Goal: Task Accomplishment & Management: Manage account settings

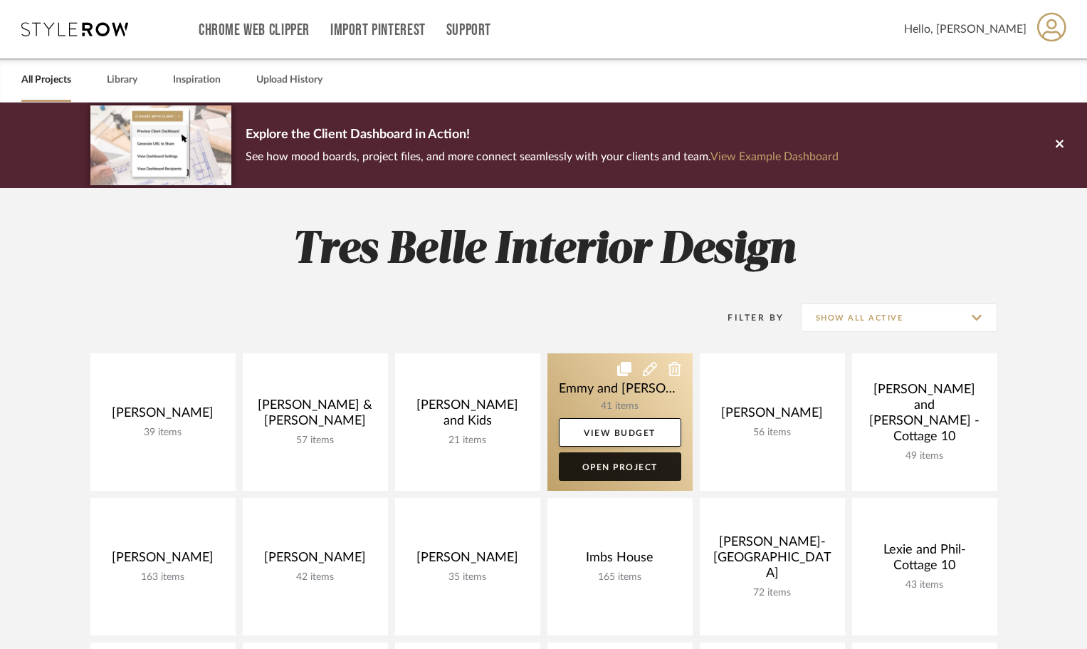
click at [602, 465] on link "Open Project" at bounding box center [620, 466] width 122 height 28
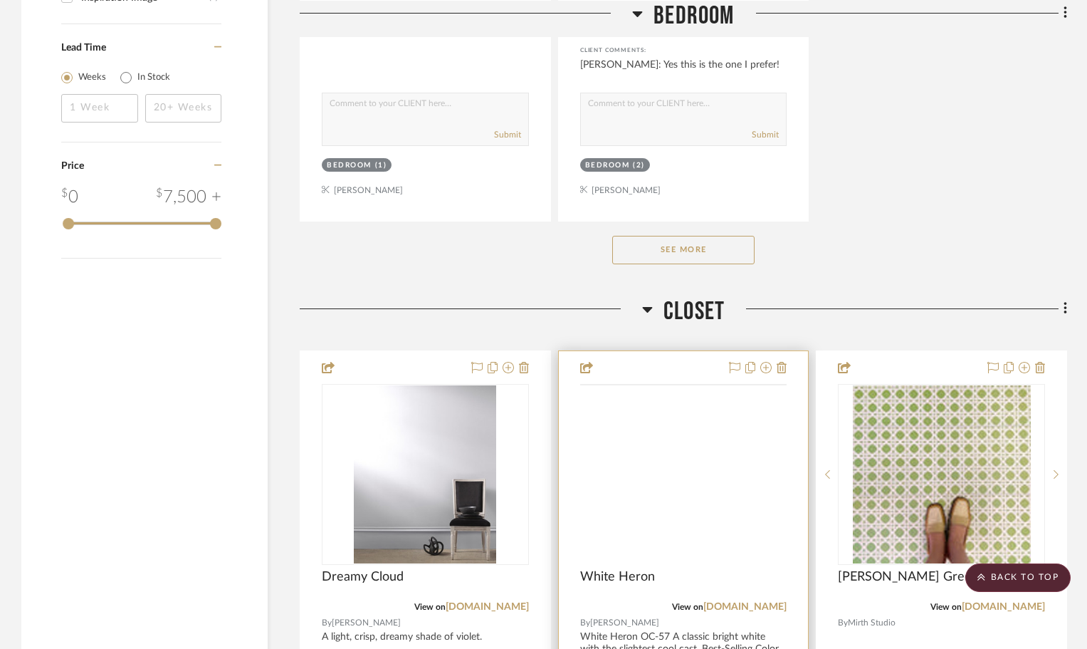
scroll to position [2136, 0]
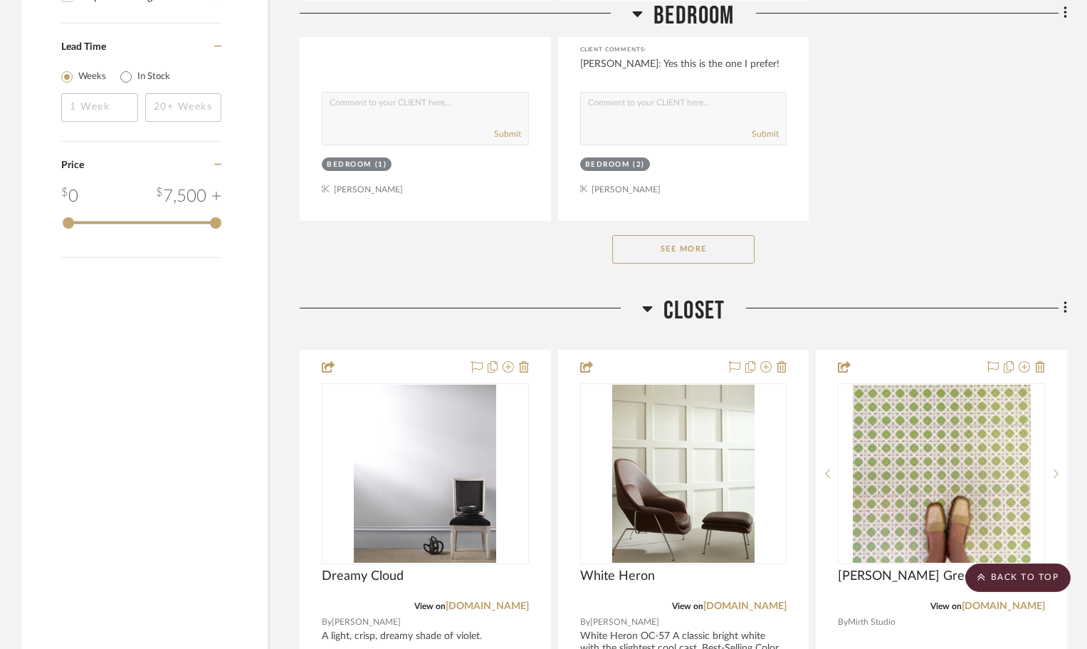
click at [693, 244] on button "See More" at bounding box center [683, 249] width 142 height 28
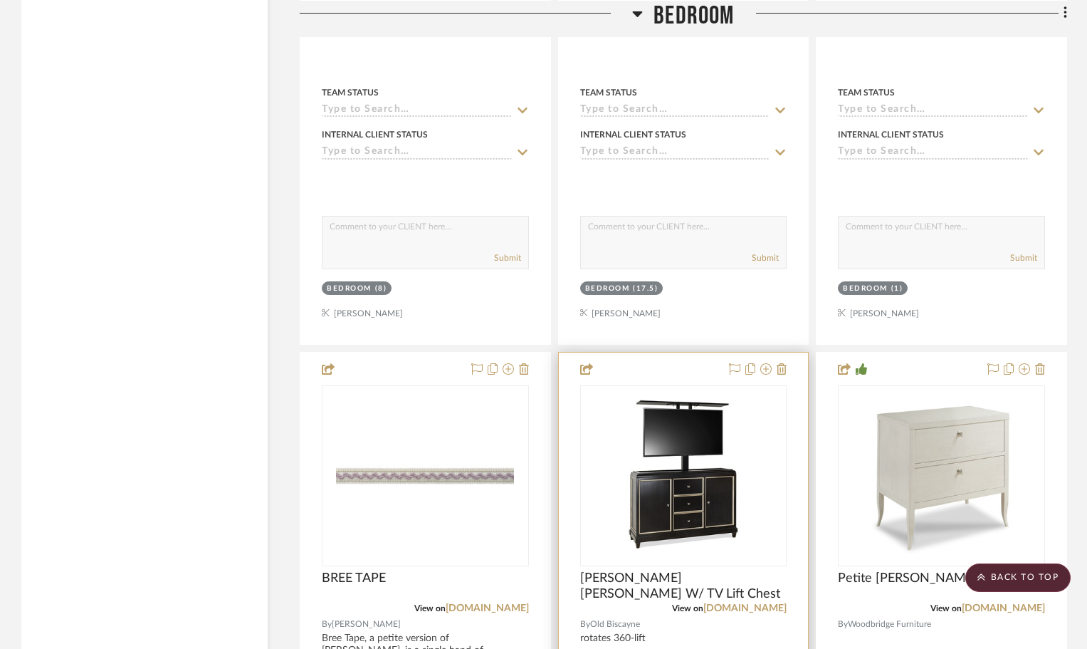
scroll to position [4058, 0]
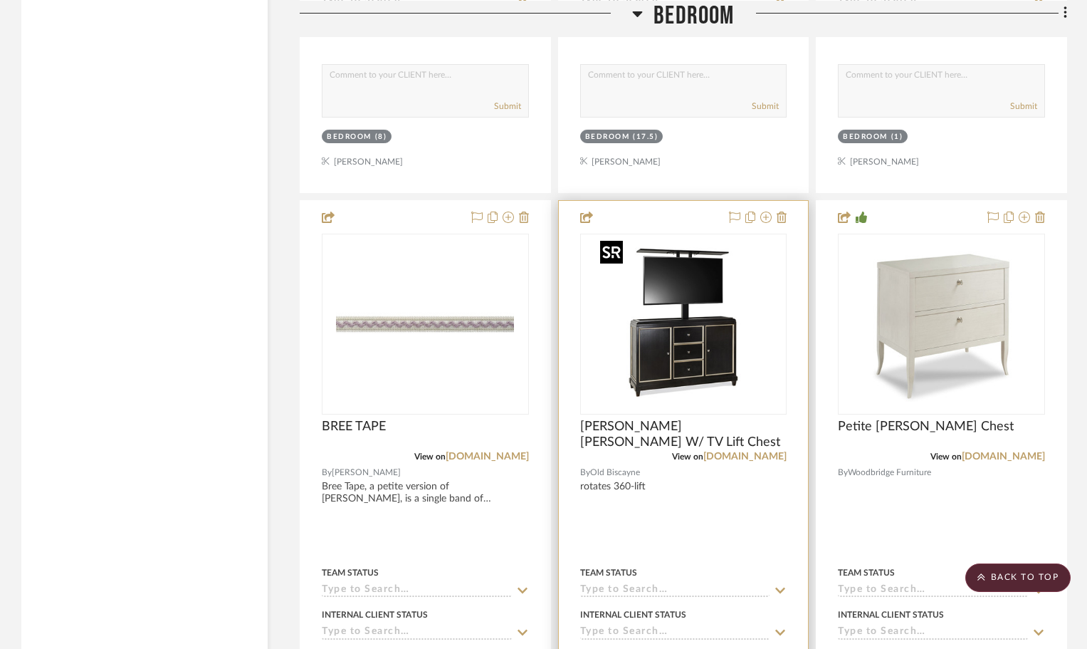
click at [629, 345] on img "0" at bounding box center [684, 324] width 178 height 178
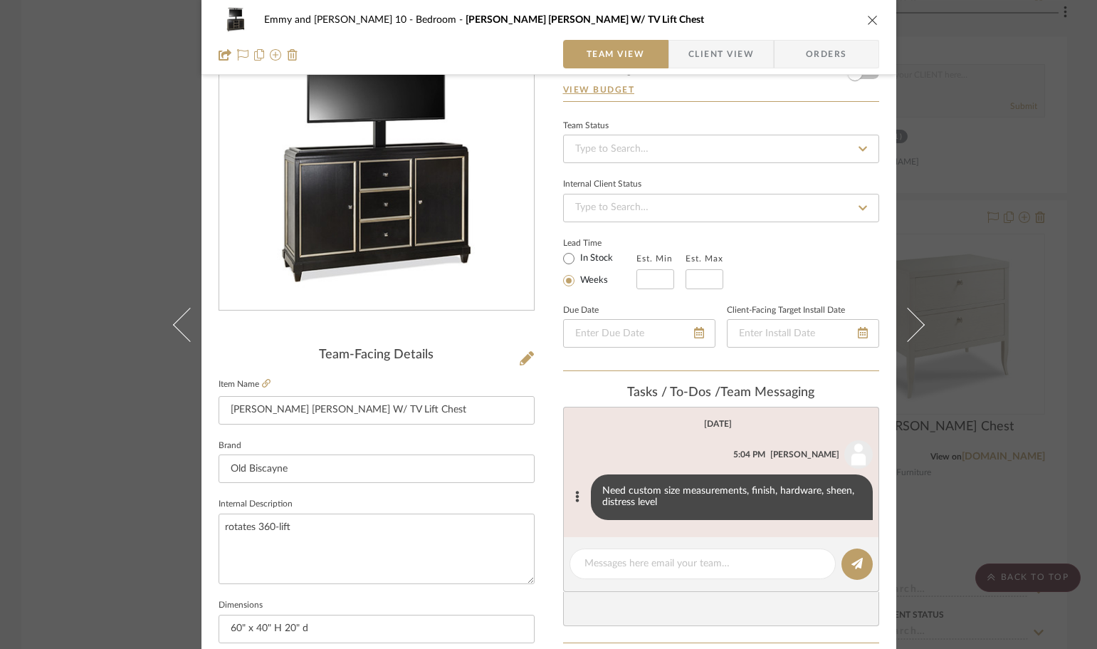
scroll to position [71, 0]
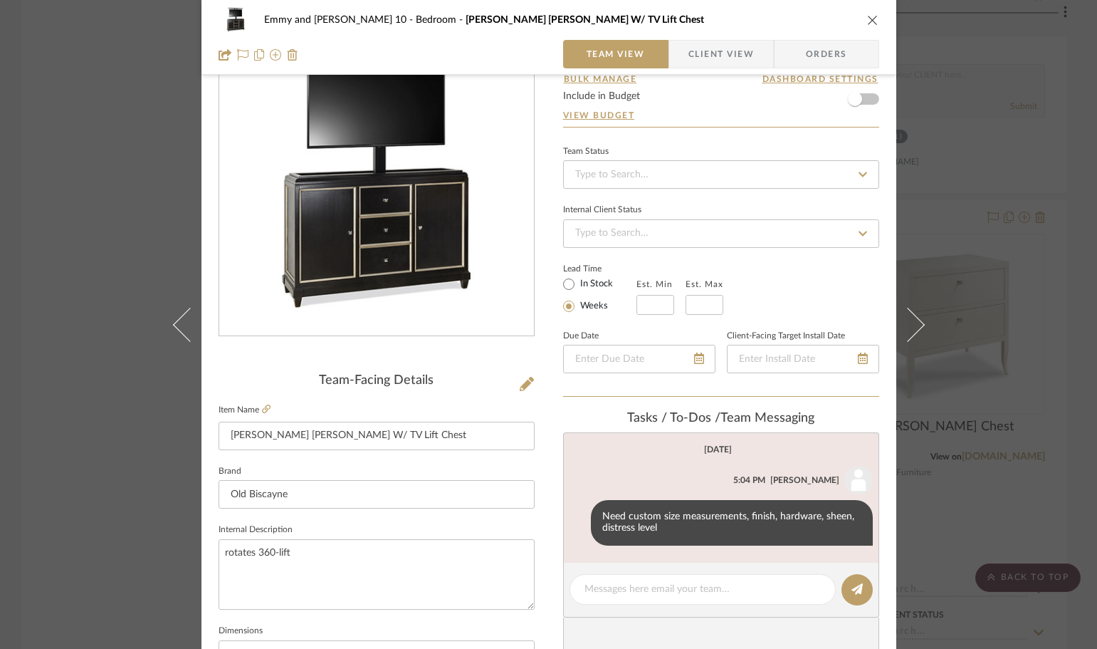
click at [867, 16] on icon "close" at bounding box center [872, 19] width 11 height 11
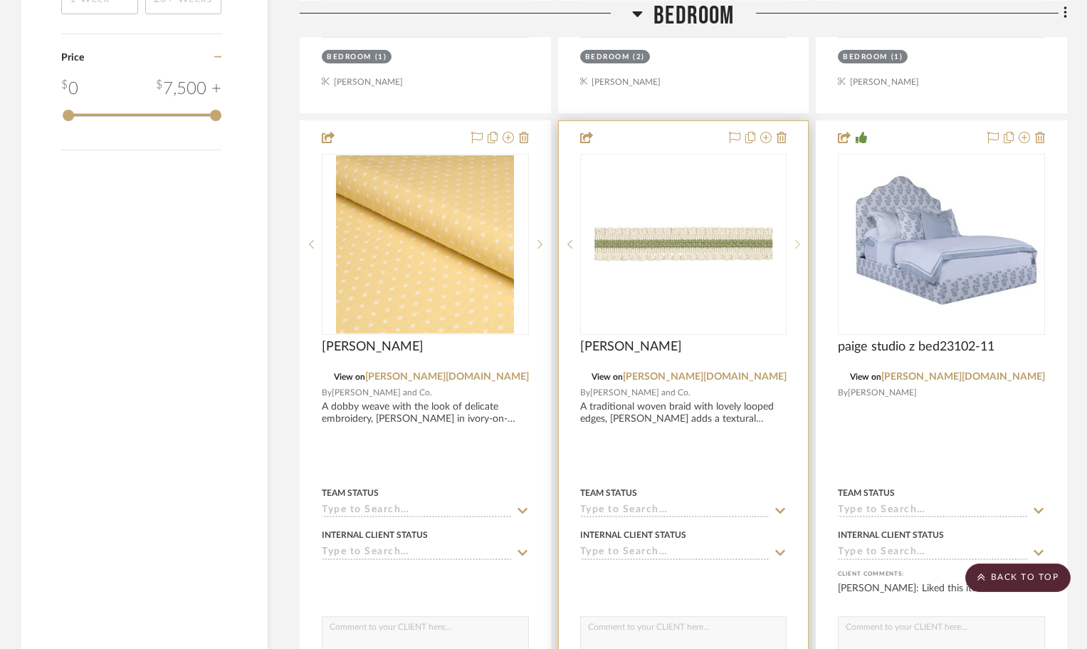
scroll to position [2207, 0]
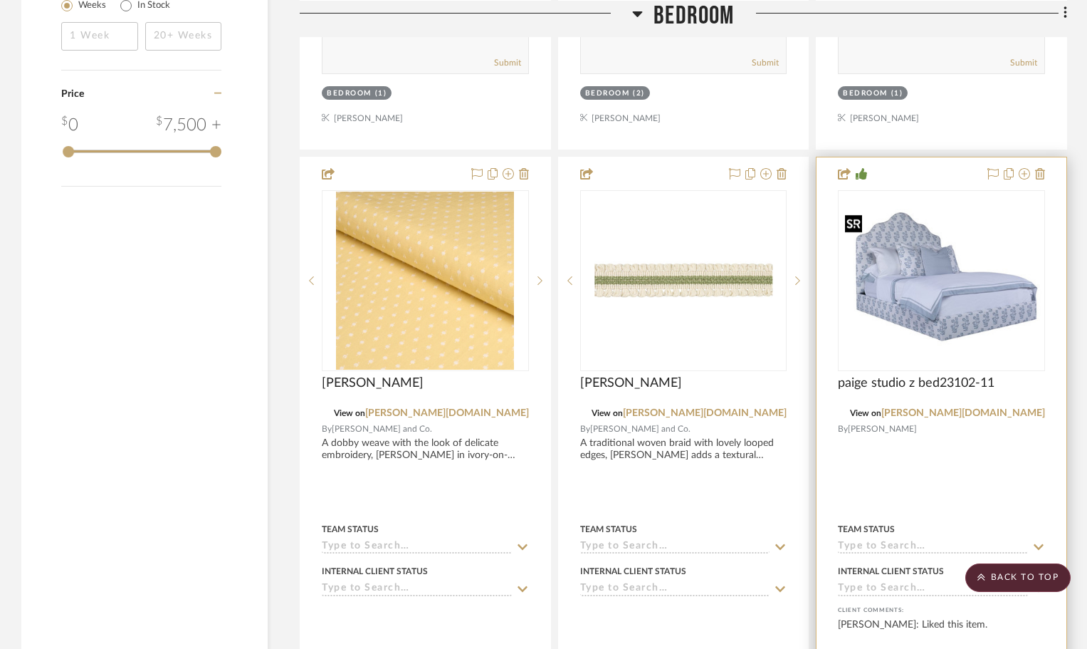
click at [0, 0] on img at bounding box center [0, 0] width 0 height 0
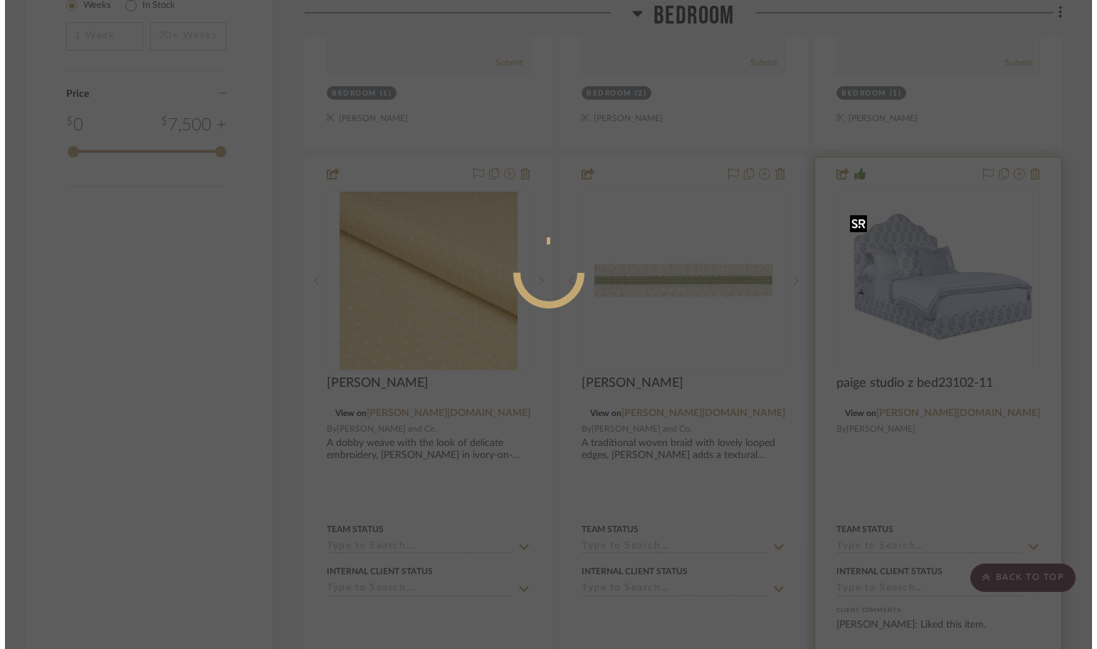
scroll to position [0, 0]
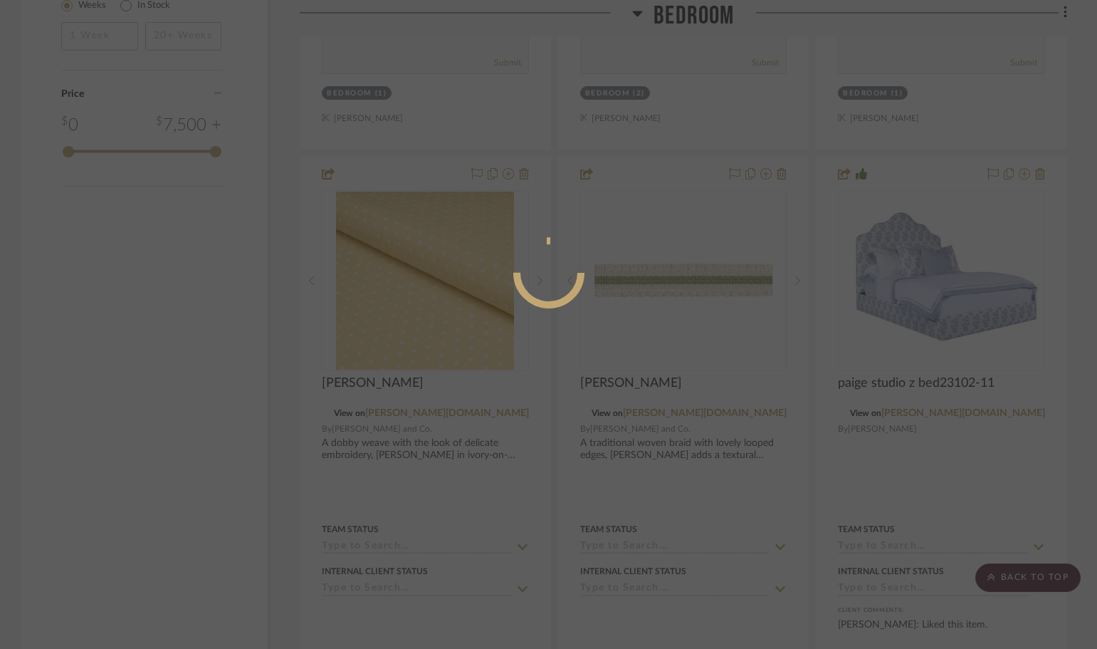
click at [995, 355] on div at bounding box center [548, 324] width 1097 height 649
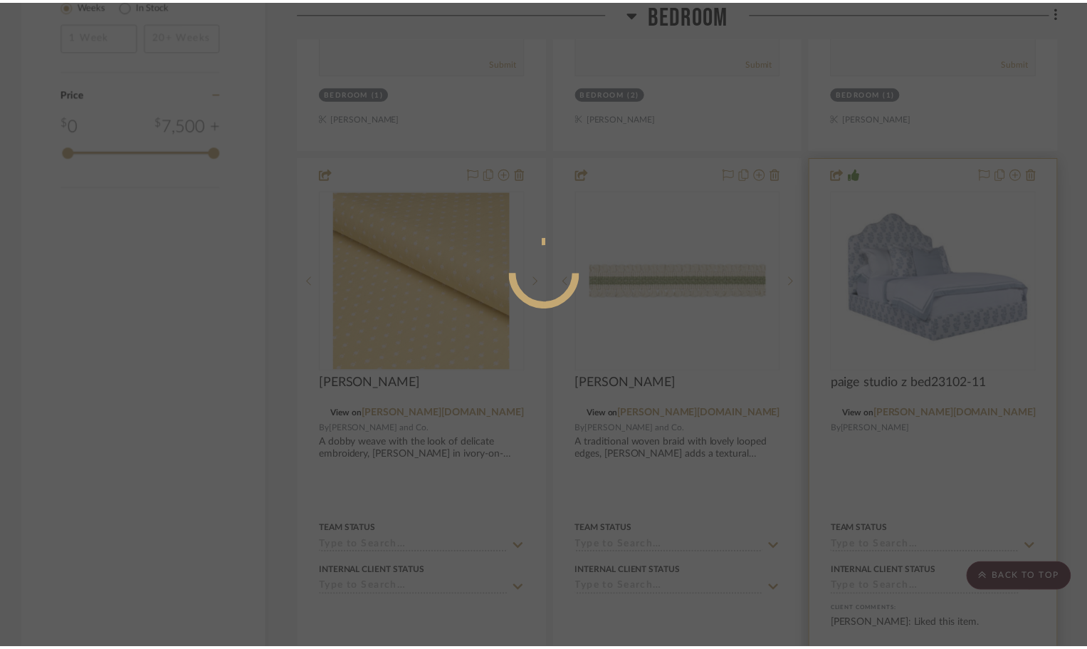
scroll to position [2207, 0]
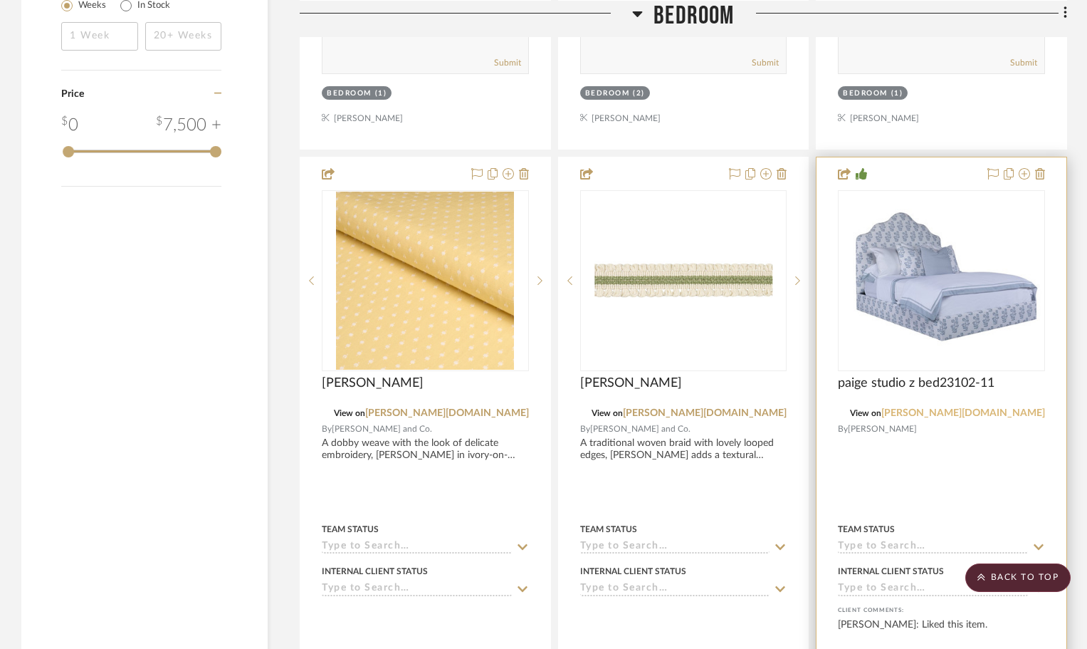
click at [1011, 410] on link "[PERSON_NAME][DOMAIN_NAME]" at bounding box center [963, 413] width 164 height 10
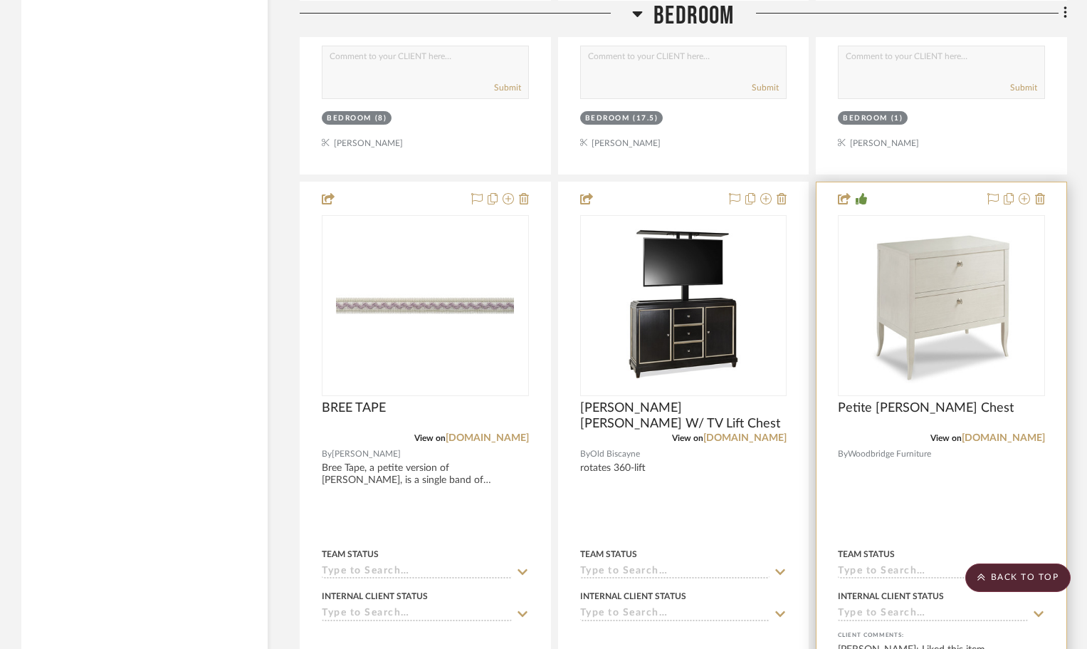
scroll to position [4201, 0]
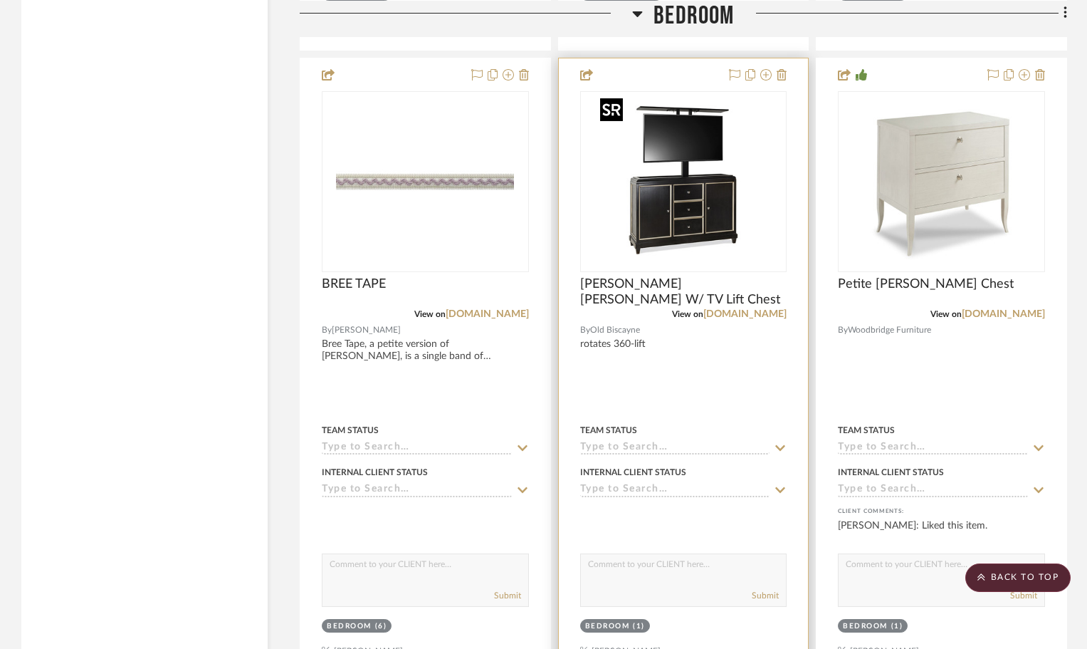
click at [706, 194] on img "0" at bounding box center [684, 182] width 178 height 178
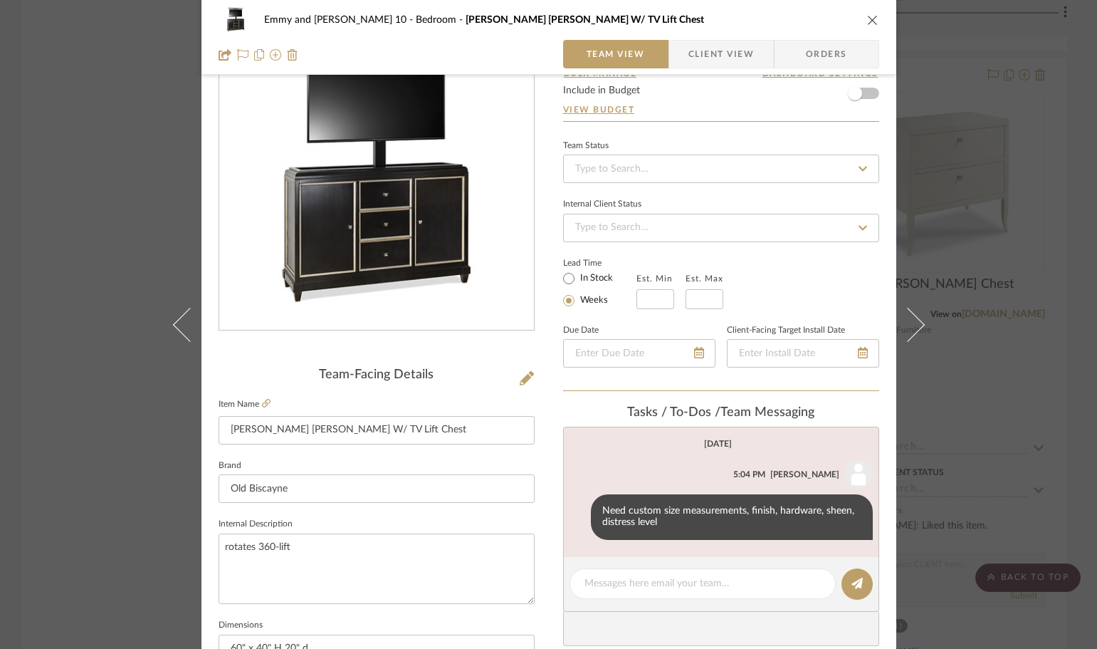
scroll to position [71, 0]
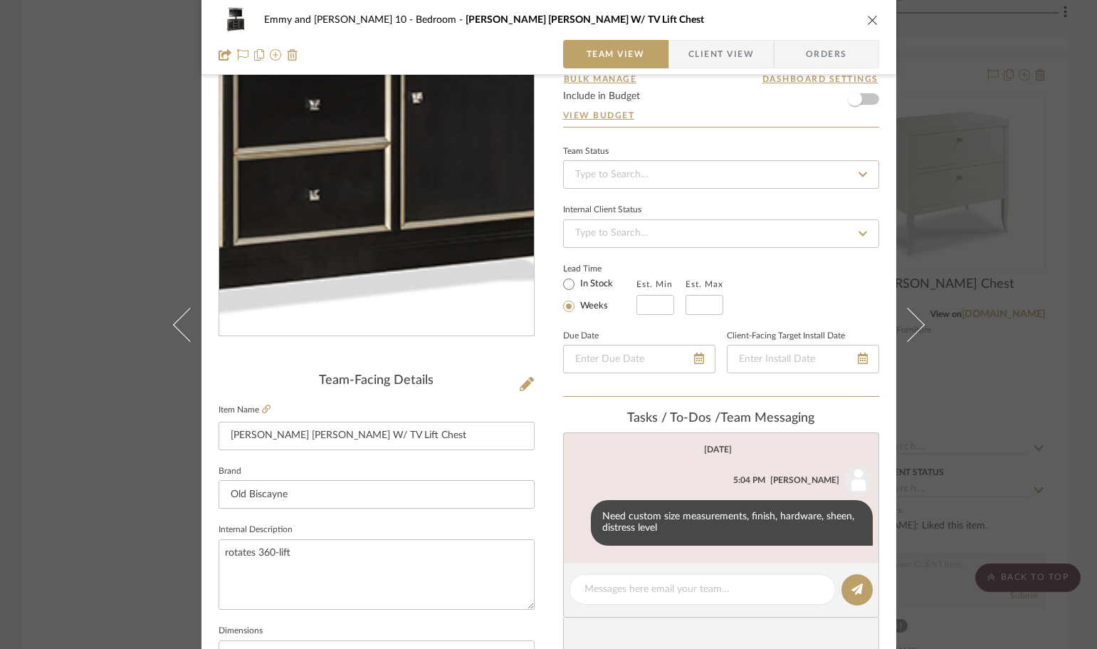
click at [402, 256] on img "0" at bounding box center [376, 181] width 309 height 309
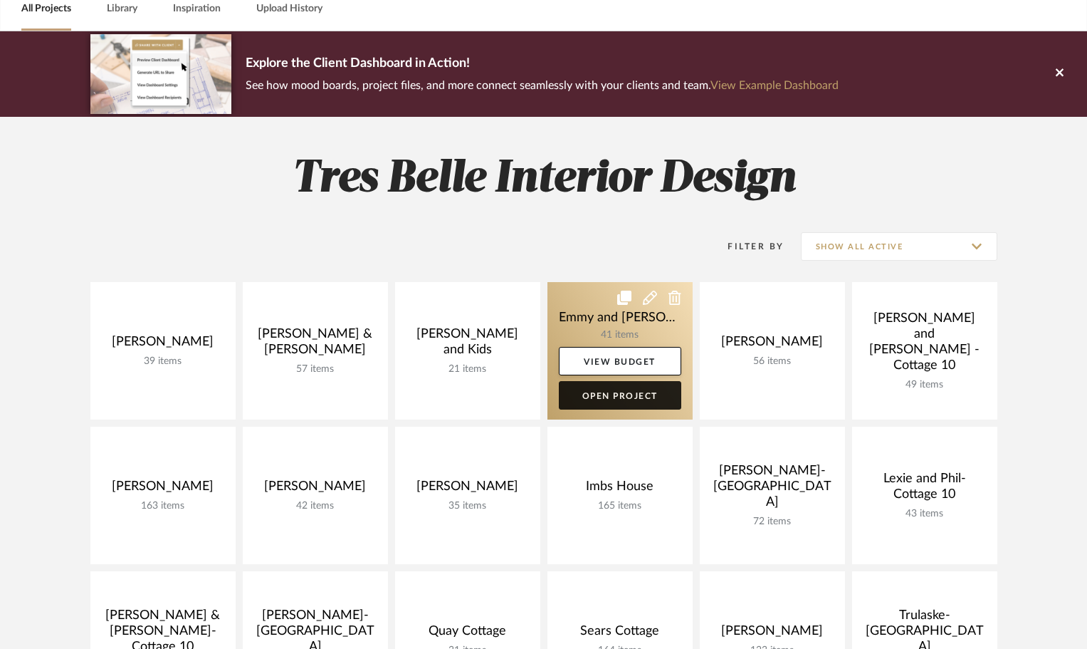
click at [661, 399] on link "Open Project" at bounding box center [620, 395] width 122 height 28
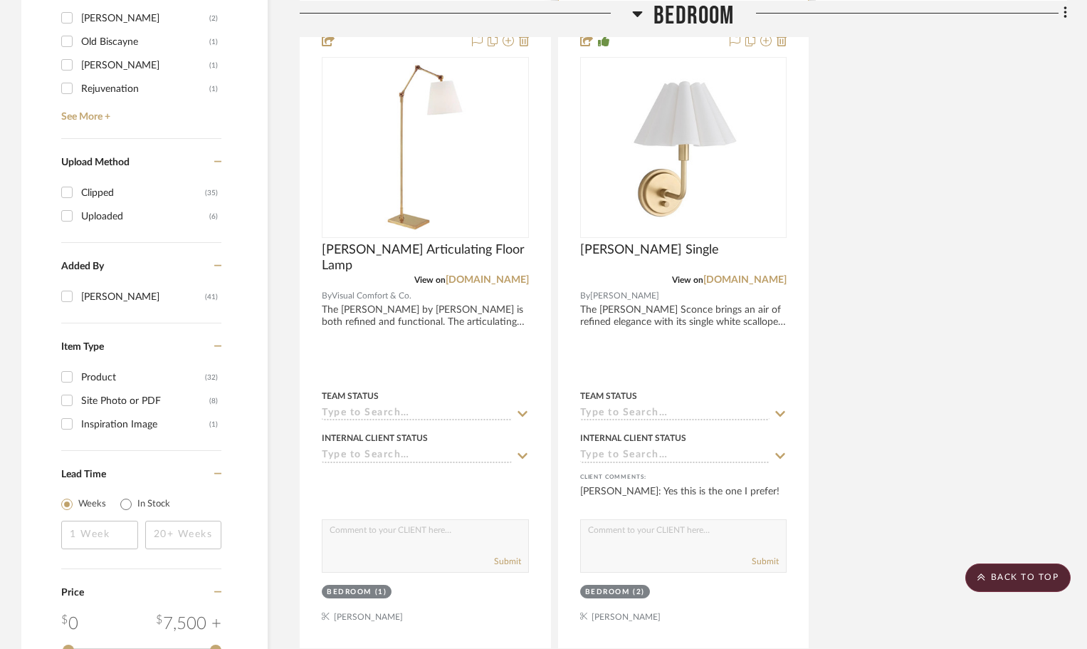
scroll to position [2065, 0]
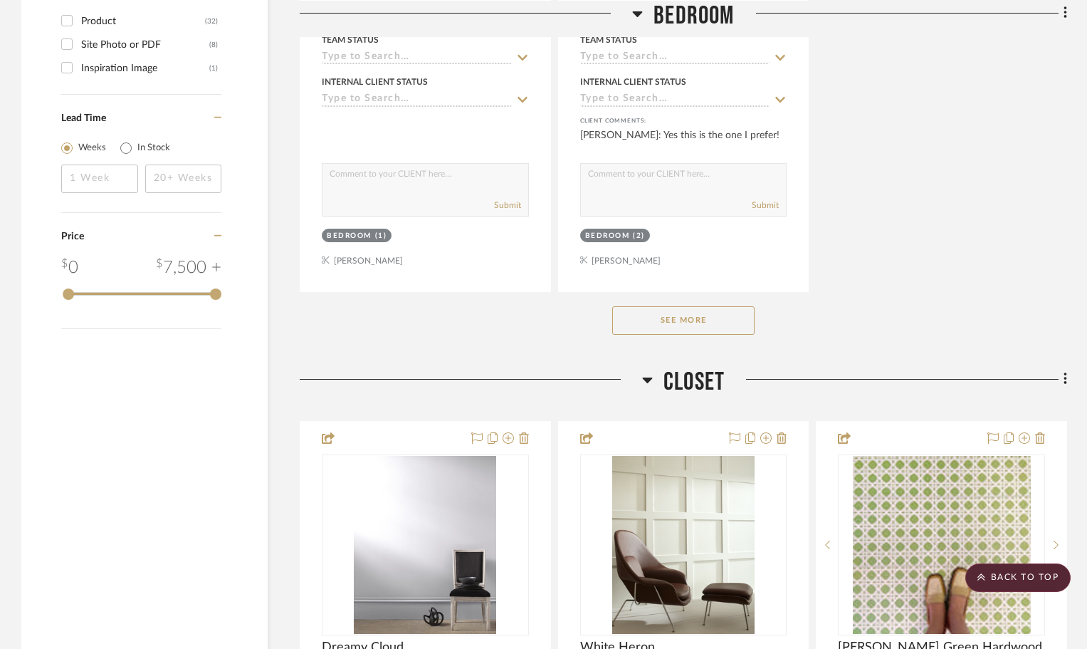
click at [696, 313] on button "See More" at bounding box center [683, 320] width 142 height 28
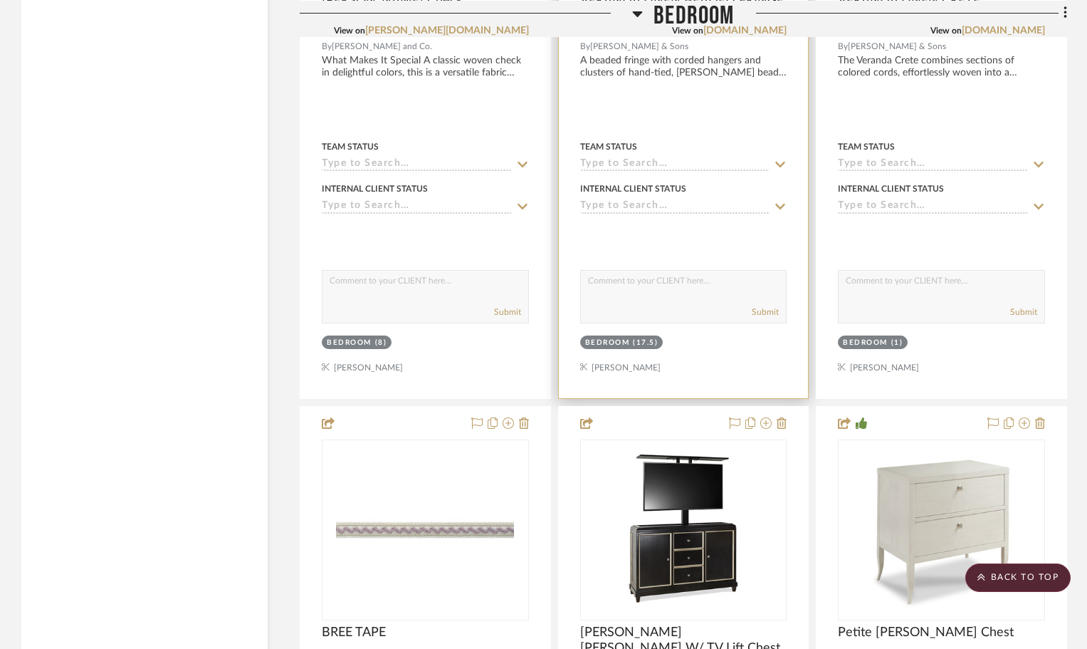
scroll to position [4058, 0]
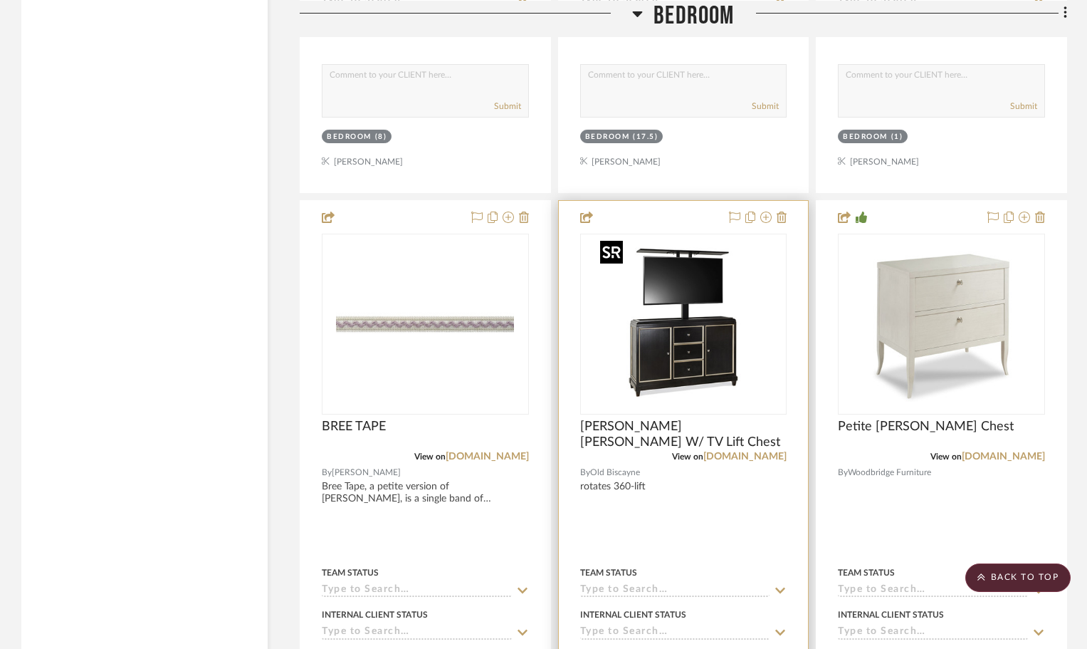
click at [750, 368] on img "0" at bounding box center [684, 324] width 178 height 178
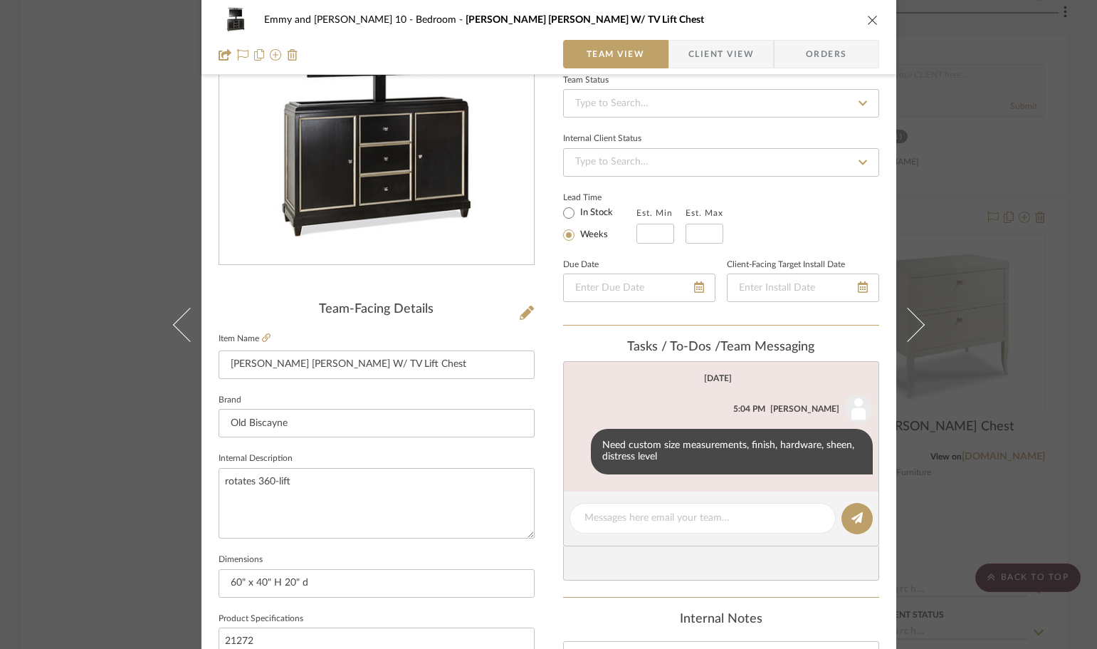
scroll to position [0, 0]
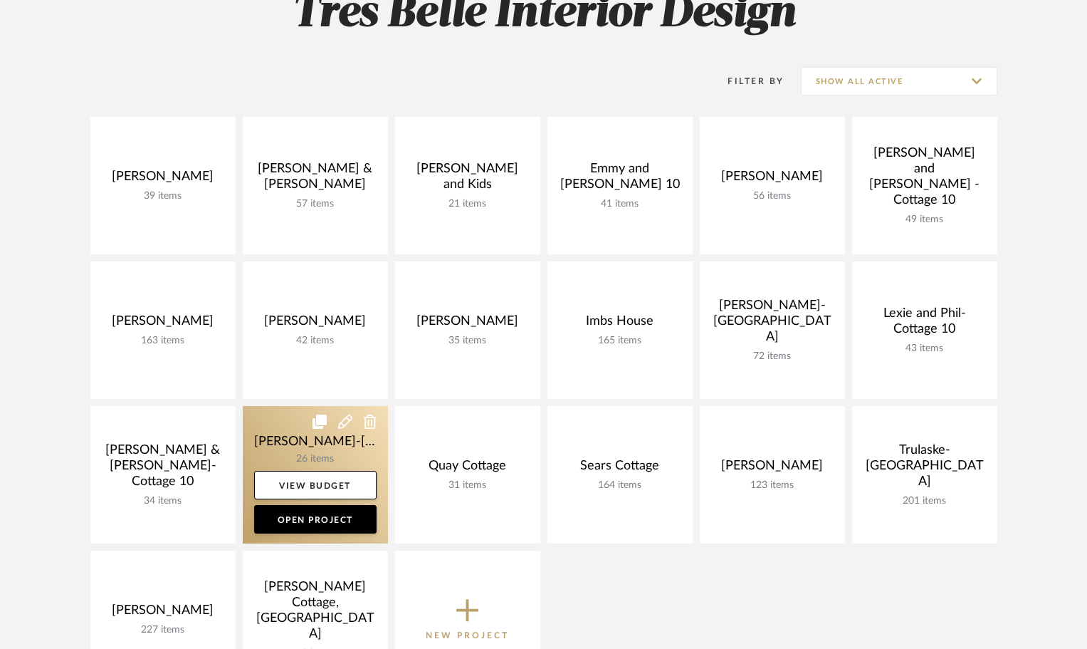
scroll to position [285, 0]
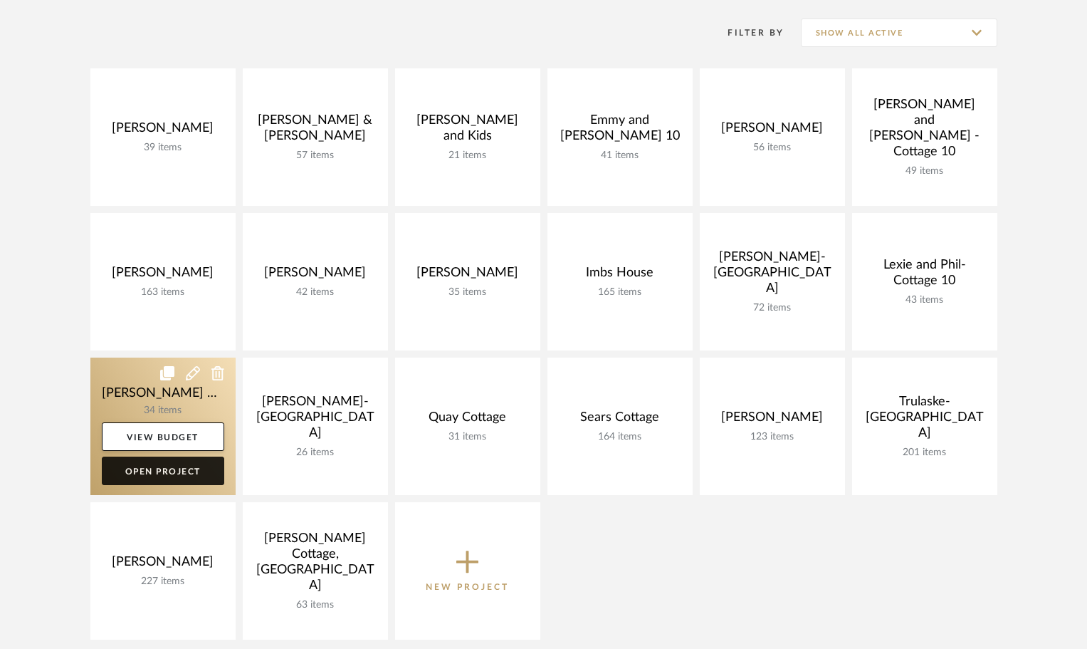
click at [157, 471] on link "Open Project" at bounding box center [163, 470] width 122 height 28
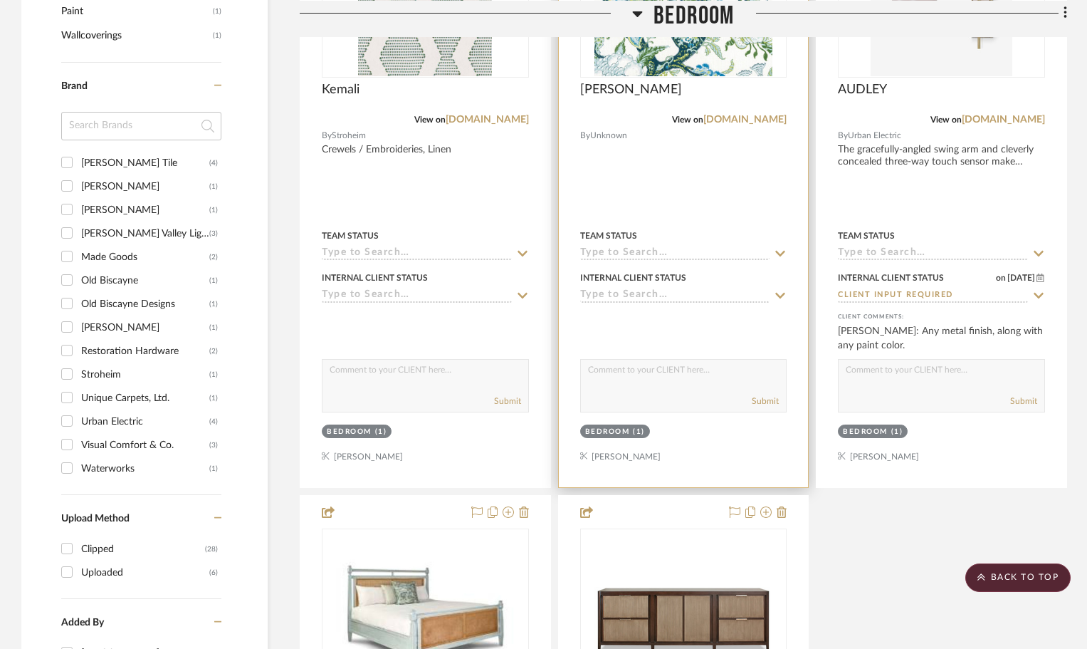
scroll to position [1424, 0]
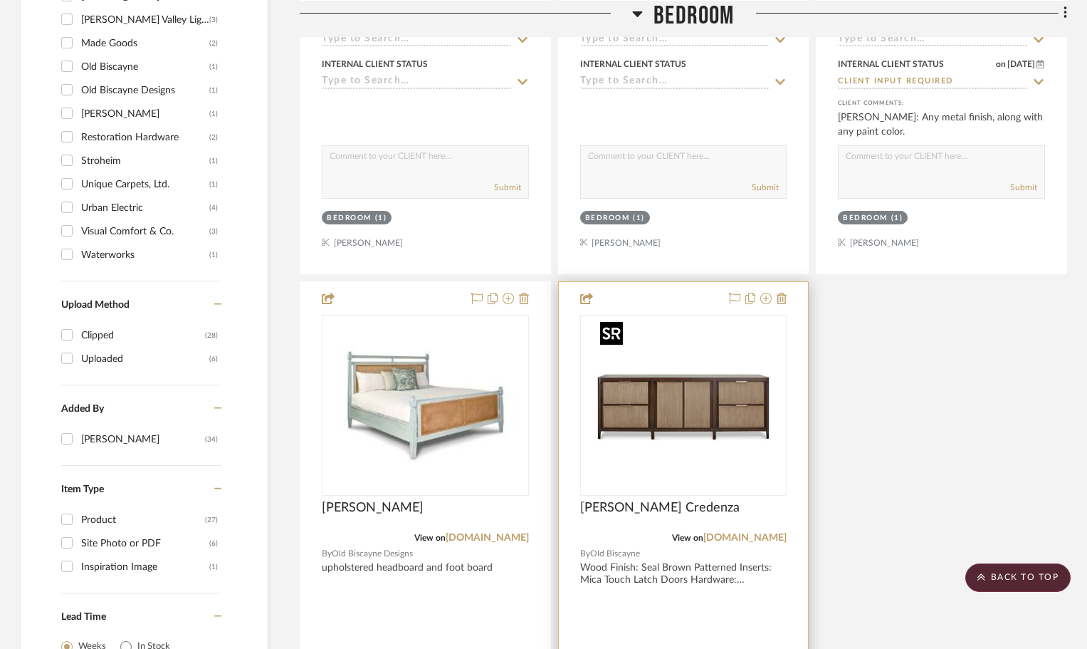
click at [735, 369] on img "0" at bounding box center [684, 405] width 178 height 178
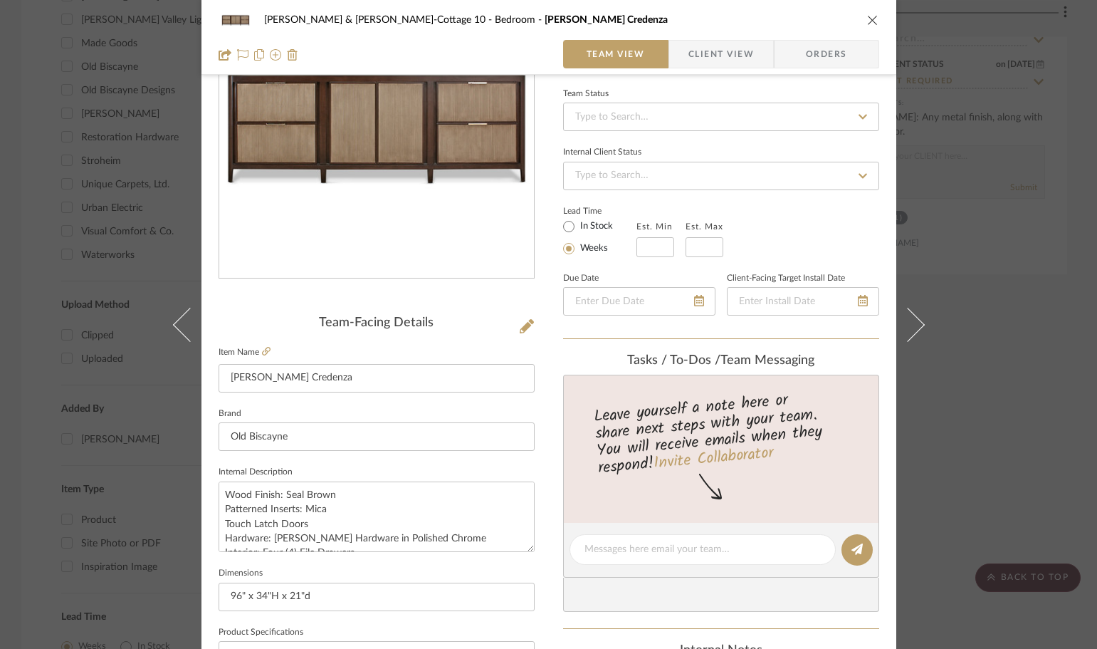
scroll to position [0, 0]
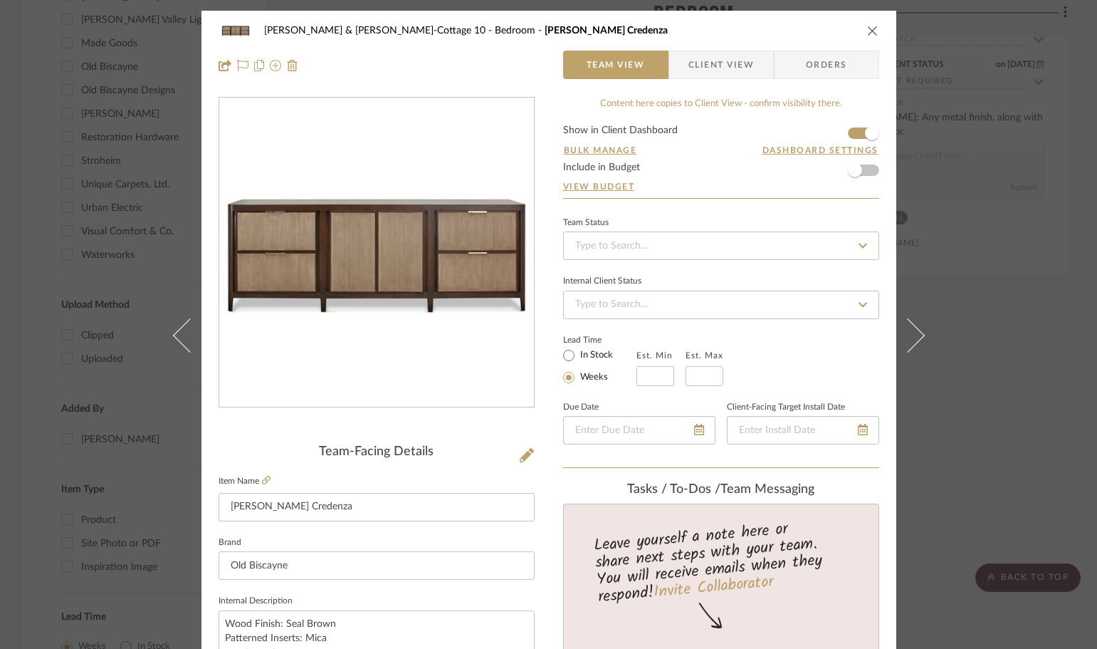
click at [869, 31] on icon "close" at bounding box center [872, 30] width 11 height 11
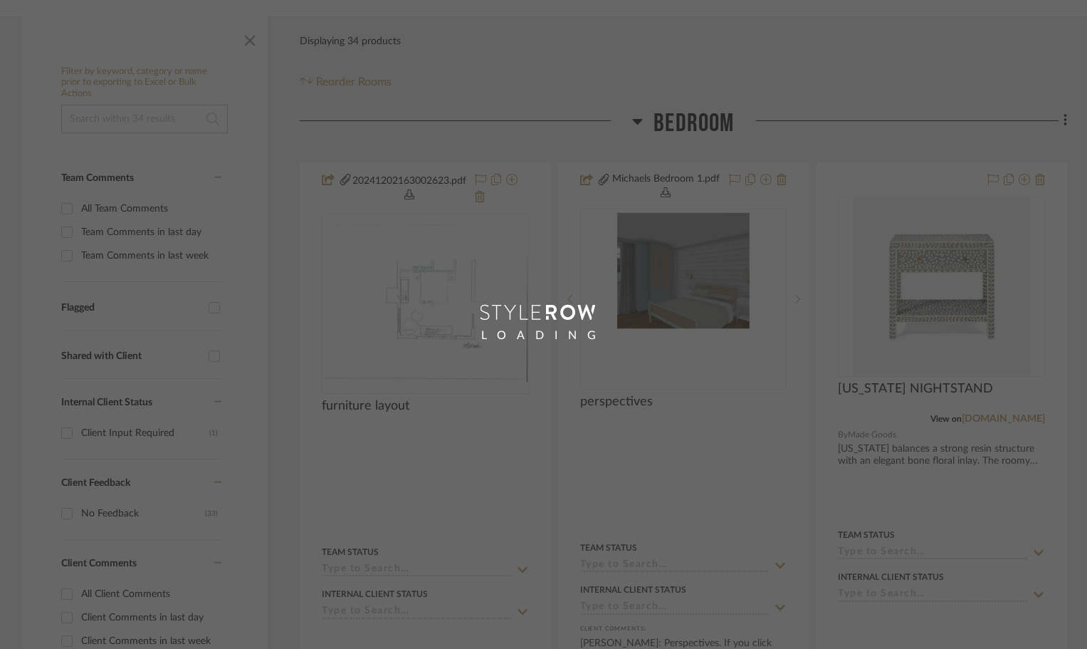
scroll to position [285, 0]
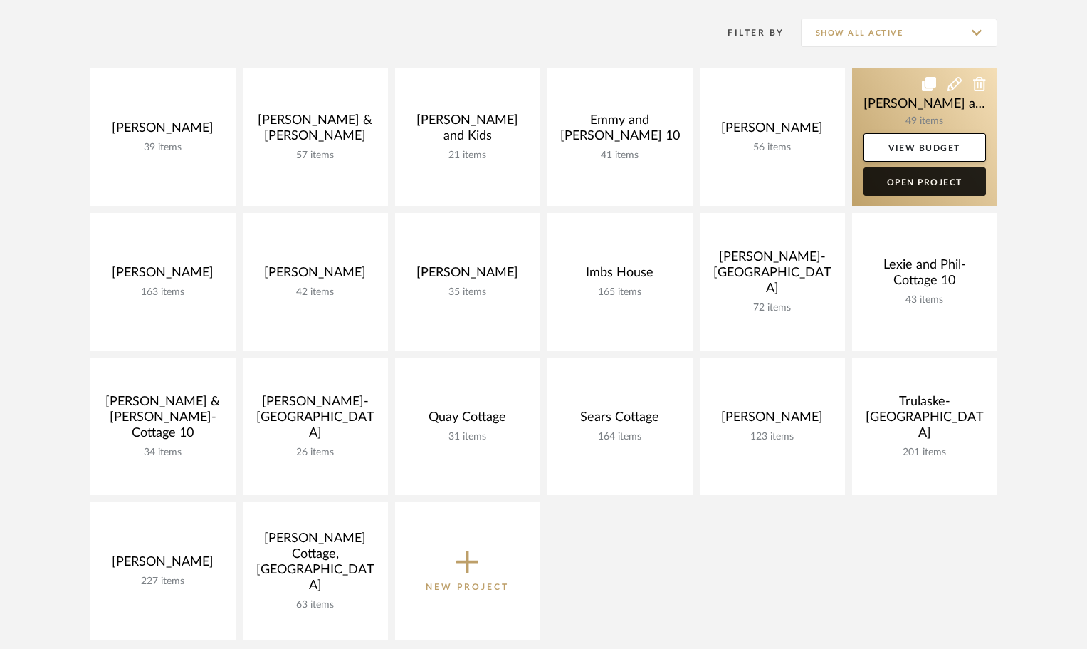
click at [940, 184] on link "Open Project" at bounding box center [925, 181] width 122 height 28
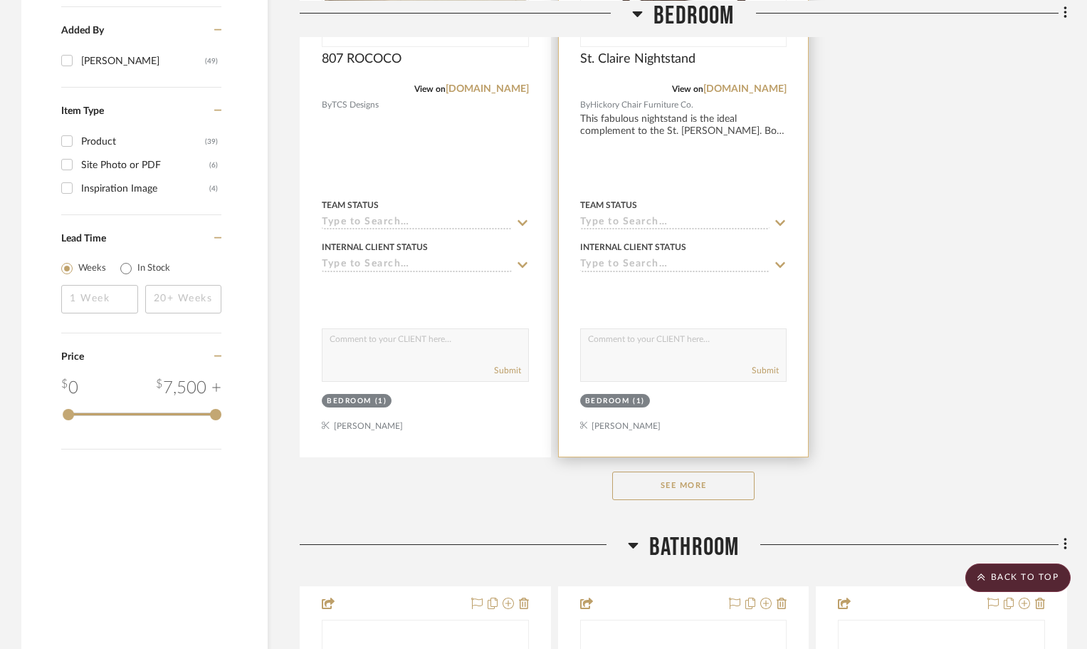
scroll to position [1922, 0]
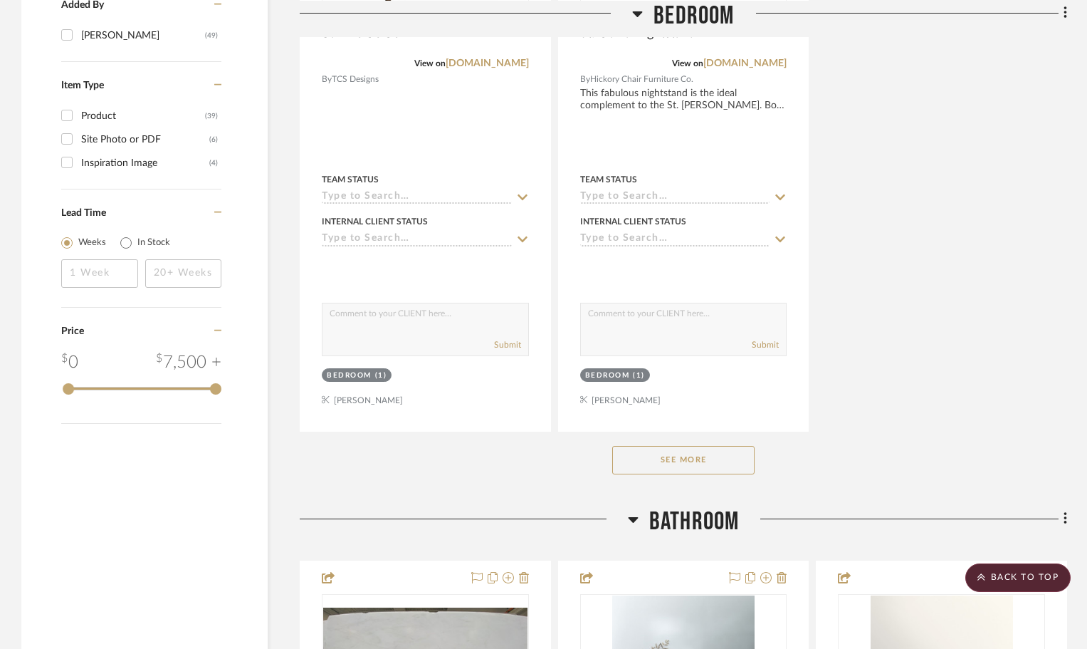
click at [718, 452] on button "See More" at bounding box center [683, 460] width 142 height 28
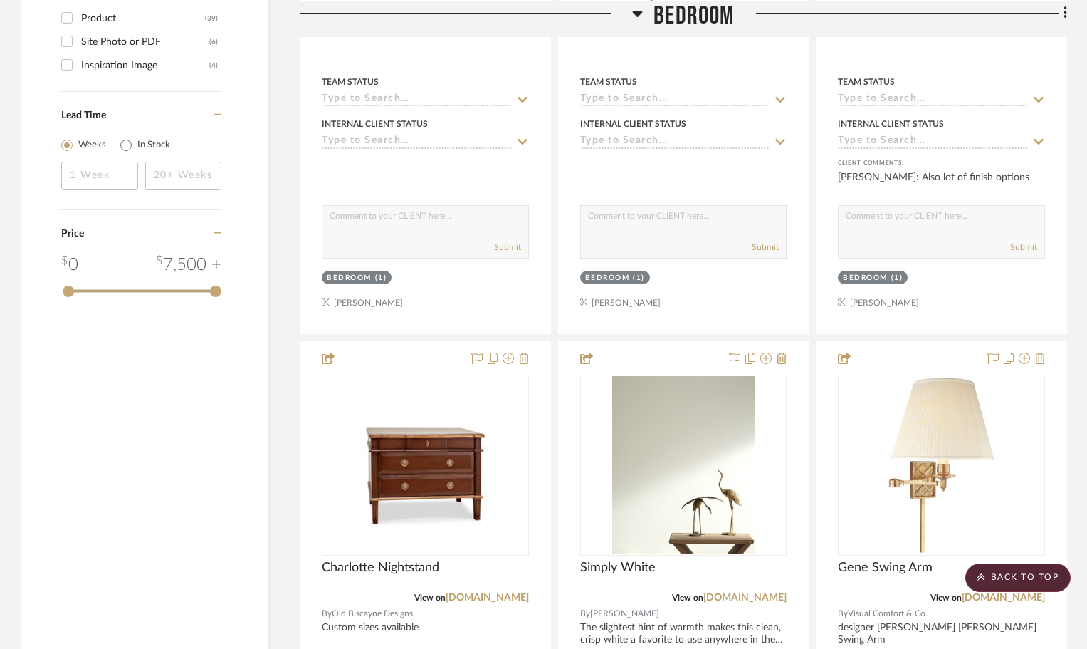
scroll to position [2065, 0]
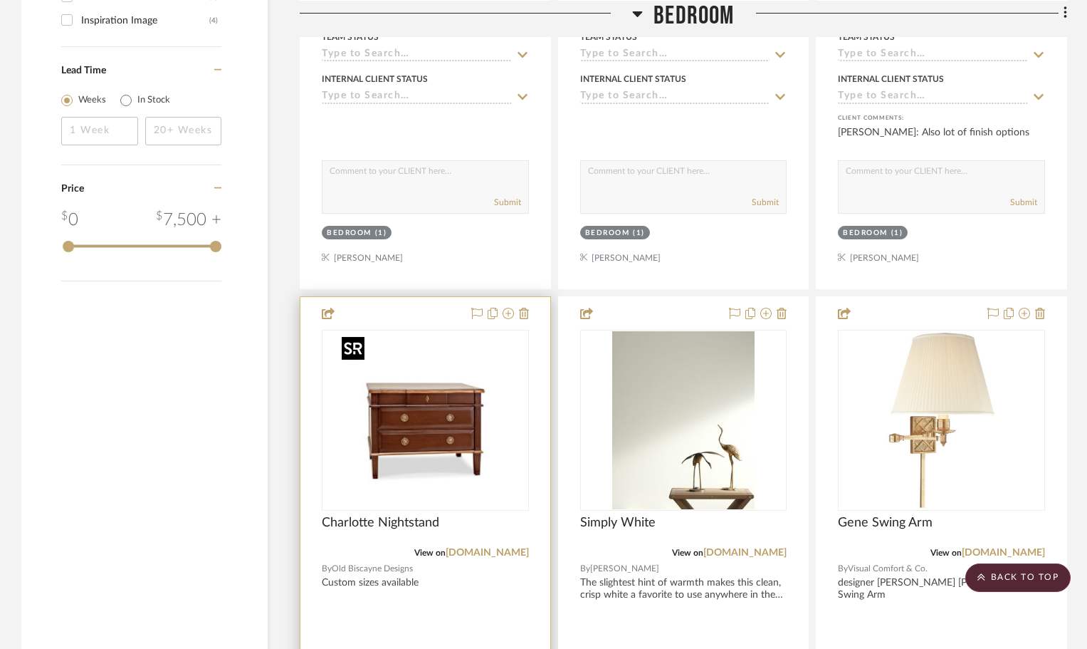
click at [436, 434] on img "0" at bounding box center [425, 420] width 178 height 178
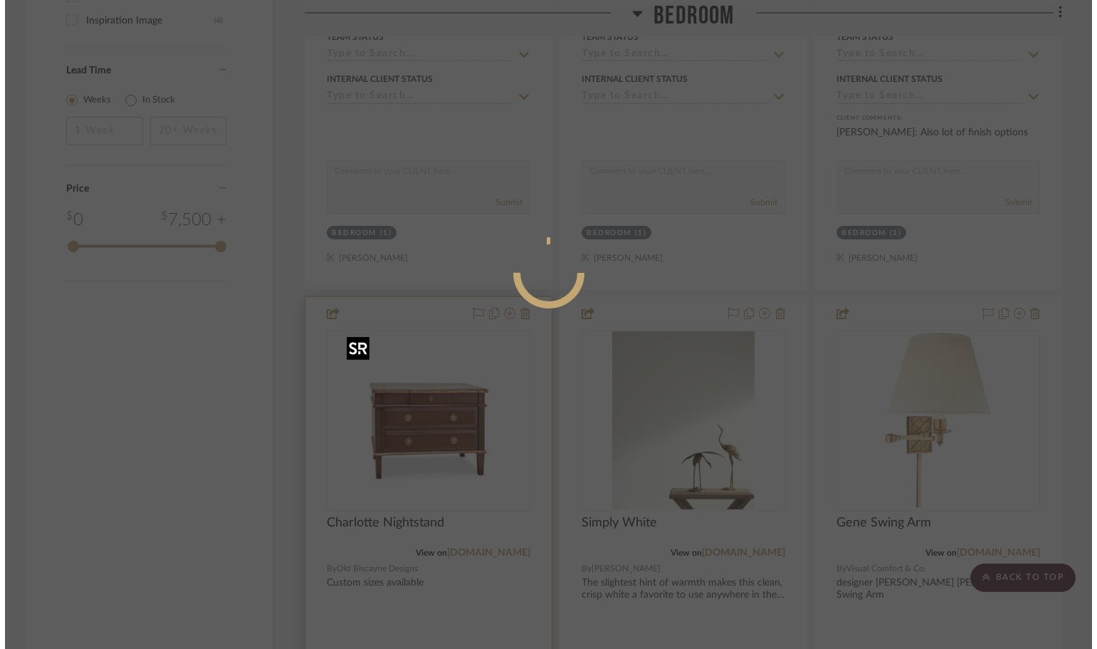
scroll to position [0, 0]
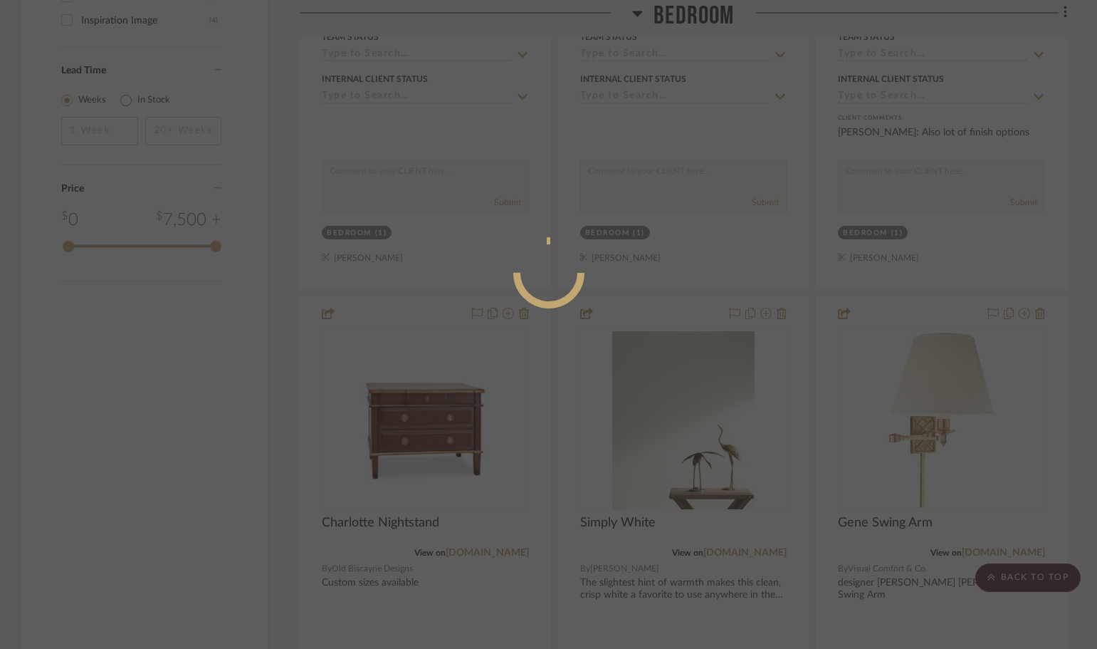
click at [720, 408] on div at bounding box center [548, 324] width 1097 height 649
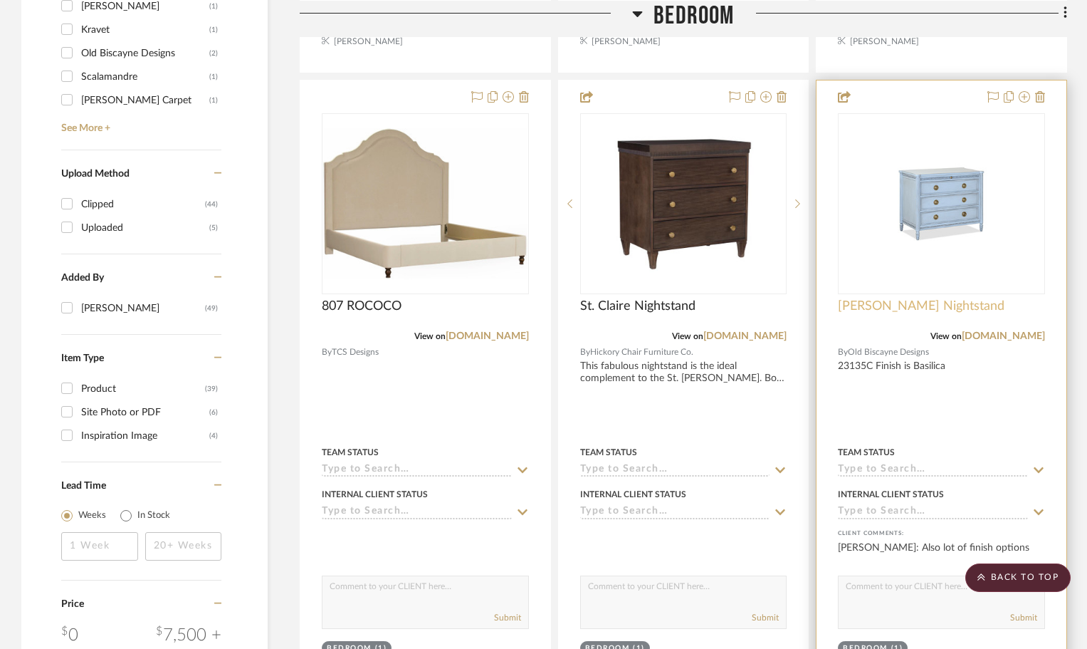
scroll to position [1638, 0]
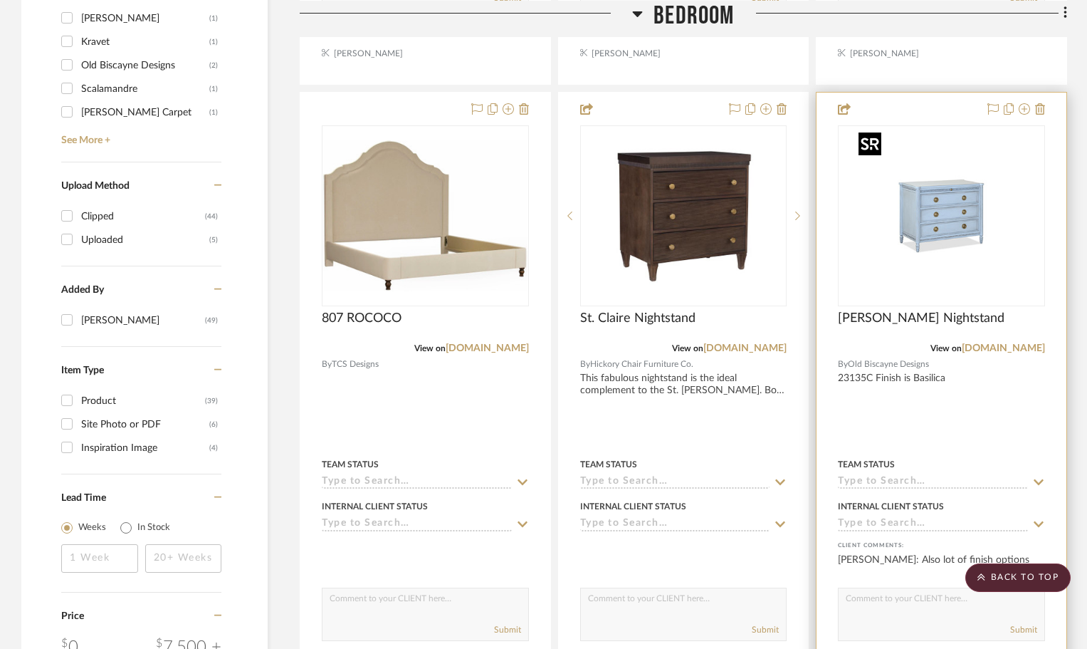
click at [930, 251] on img "0" at bounding box center [942, 216] width 178 height 178
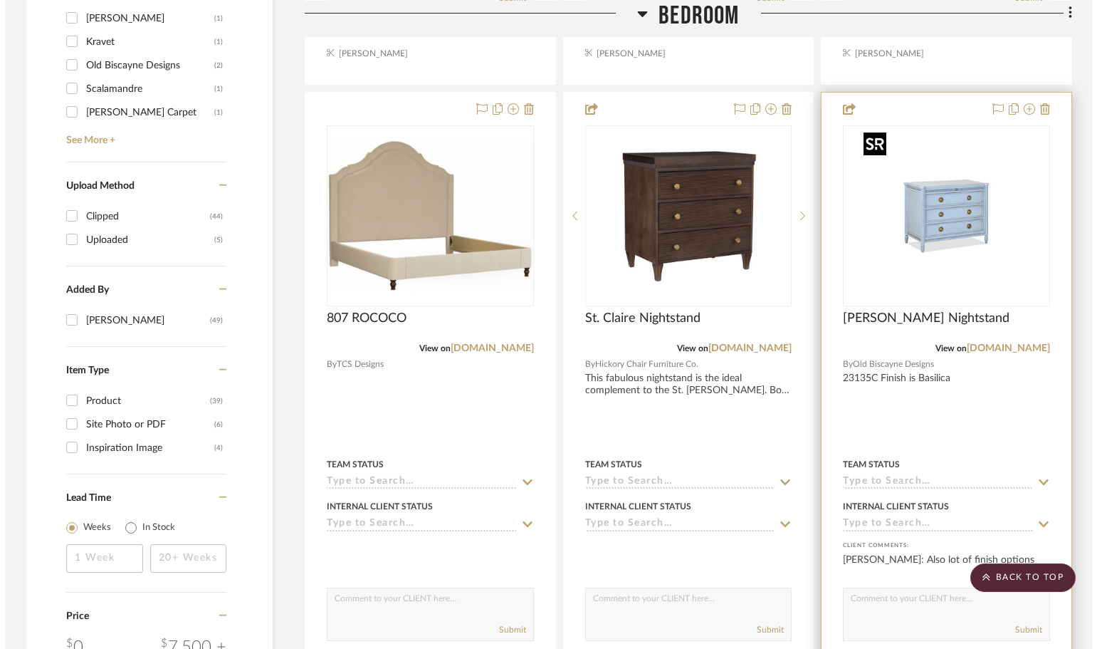
scroll to position [0, 0]
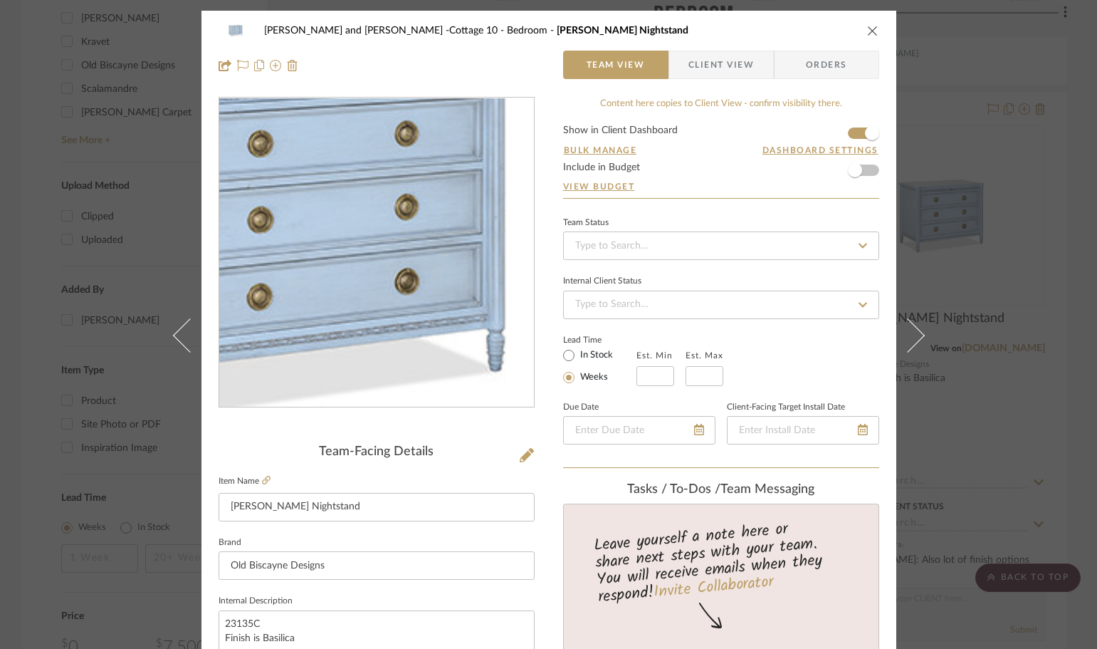
click at [400, 261] on img "0" at bounding box center [376, 252] width 309 height 309
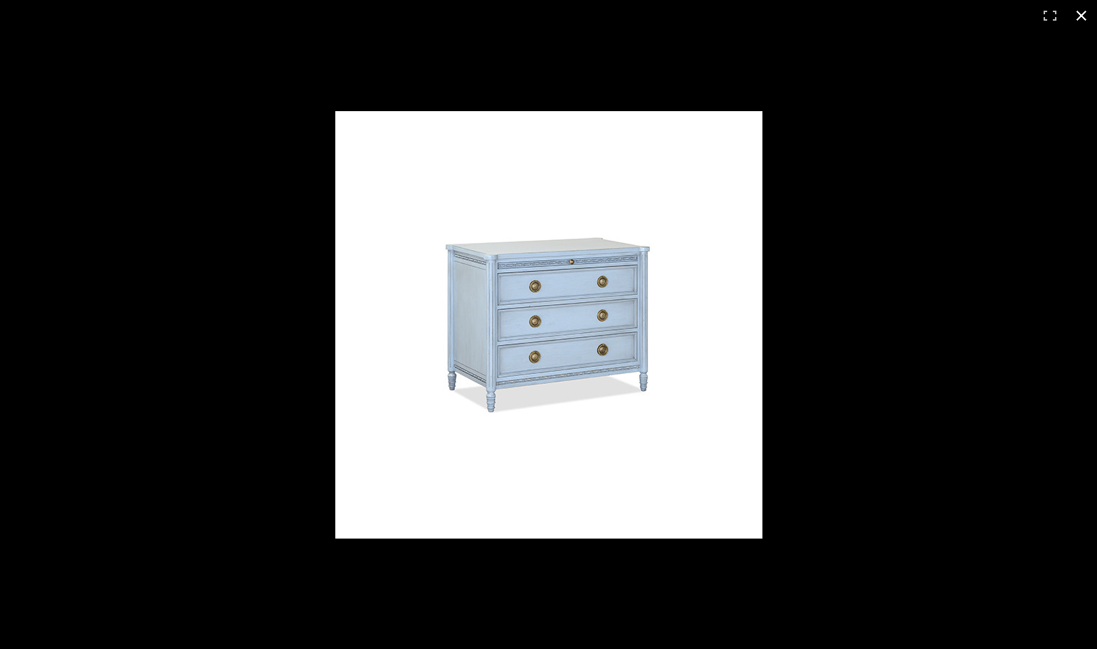
click at [1086, 13] on button at bounding box center [1081, 15] width 31 height 31
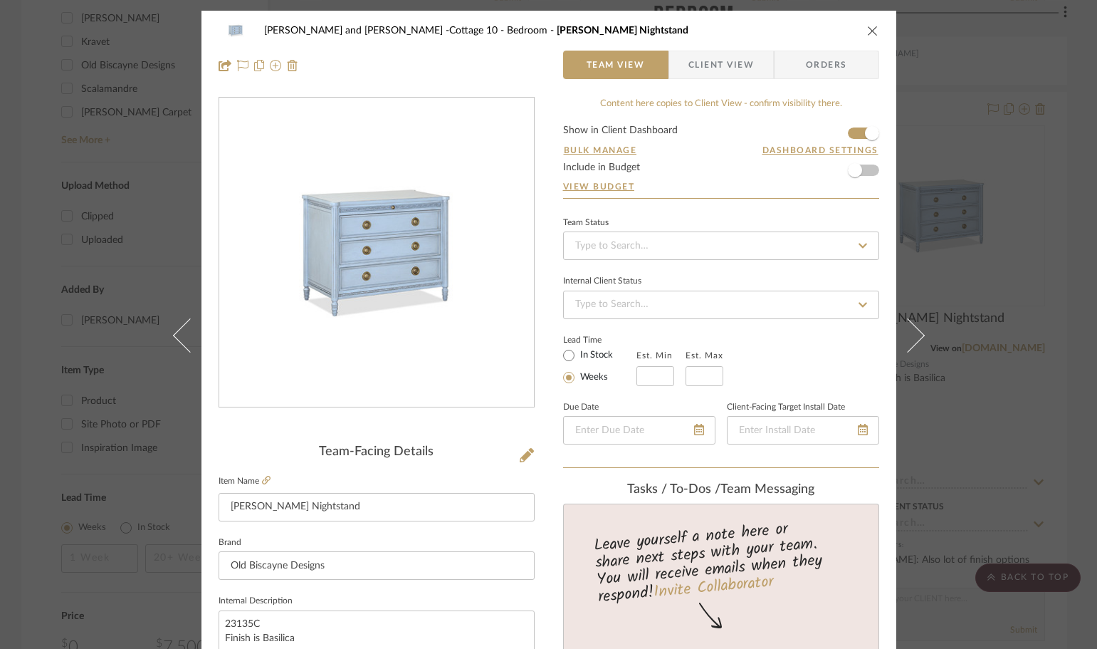
click at [867, 30] on icon "close" at bounding box center [872, 30] width 11 height 11
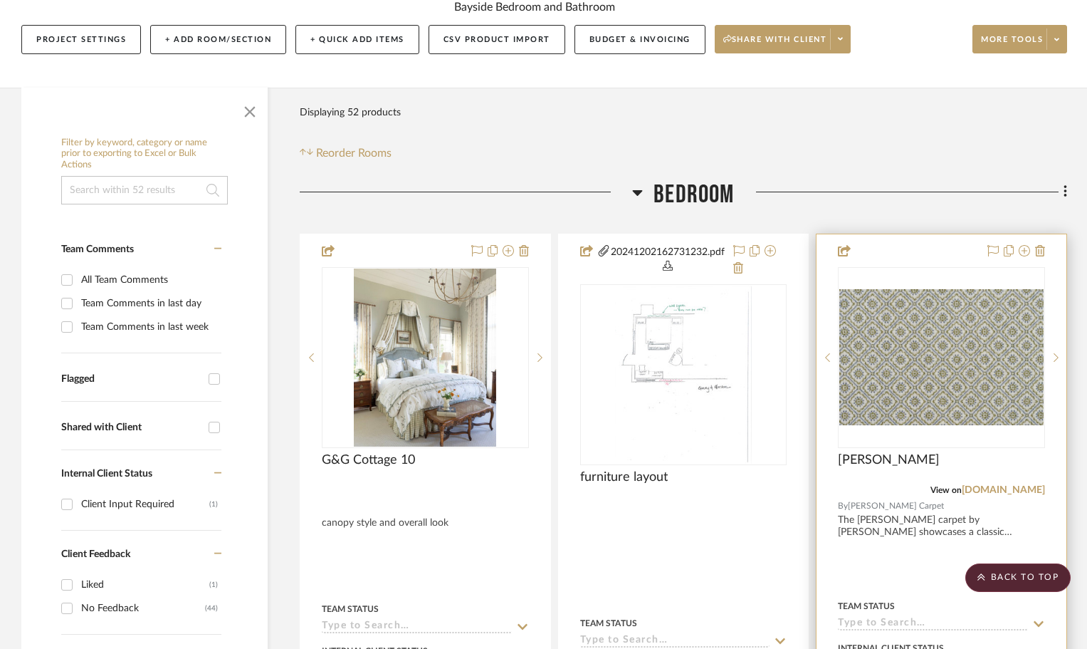
scroll to position [214, 0]
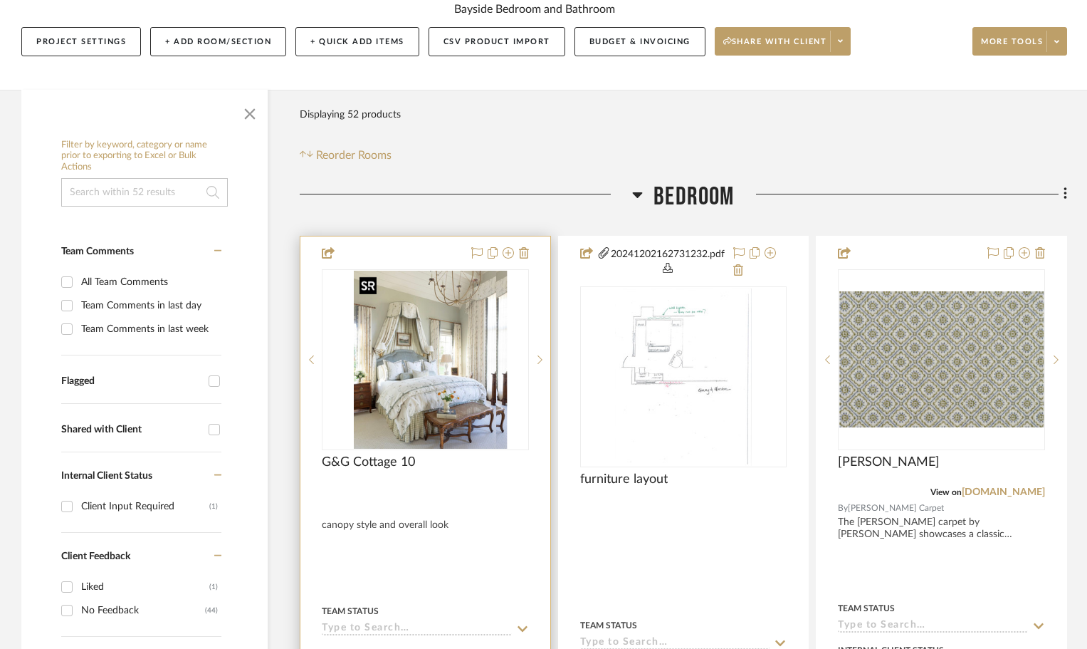
click at [418, 389] on img "0" at bounding box center [436, 360] width 142 height 178
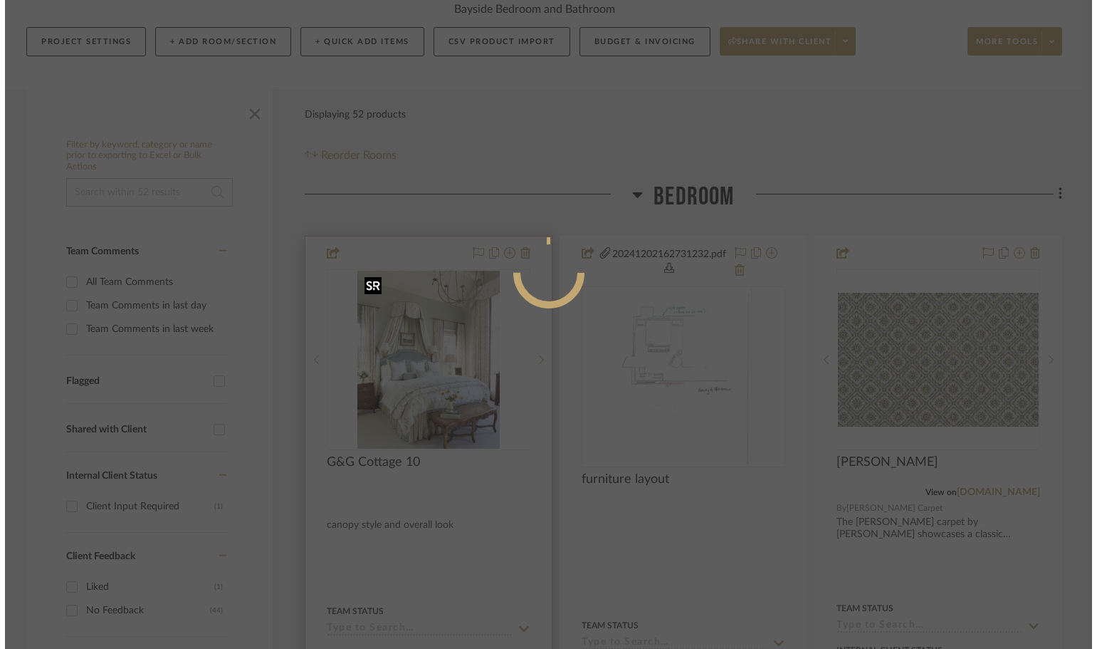
scroll to position [0, 0]
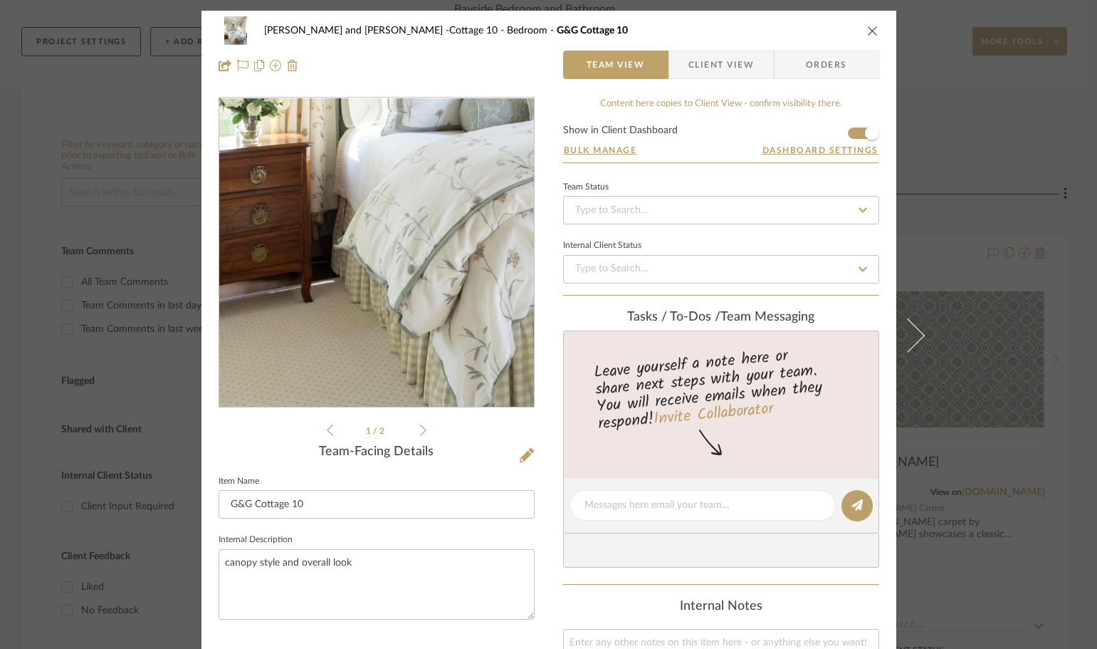
click at [258, 329] on img "0" at bounding box center [376, 252] width 248 height 309
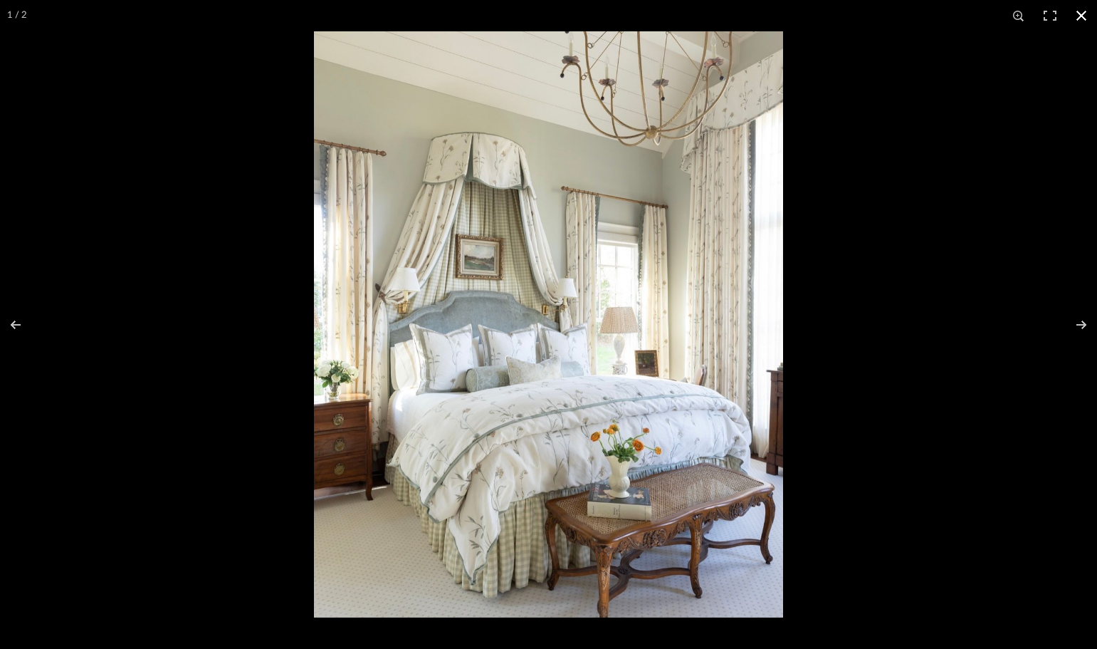
click at [1087, 13] on button at bounding box center [1081, 15] width 31 height 31
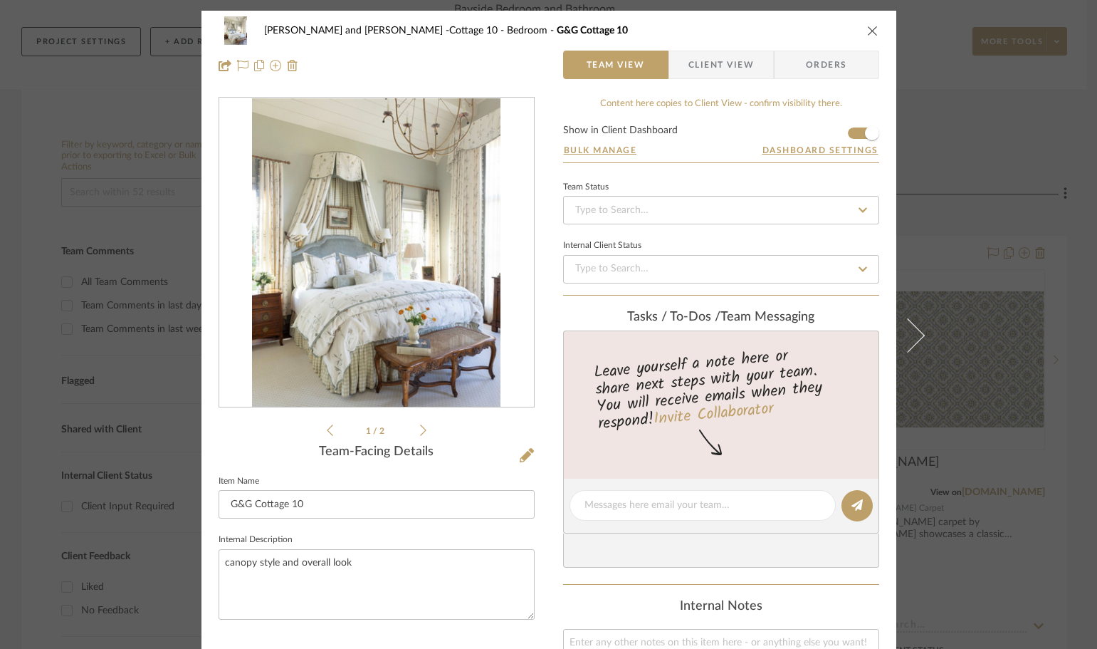
click at [937, 316] on div "[PERSON_NAME] and [PERSON_NAME] -Cottage 10 Bedroom G&G Cottage 10 Team View Cl…" at bounding box center [548, 324] width 1097 height 649
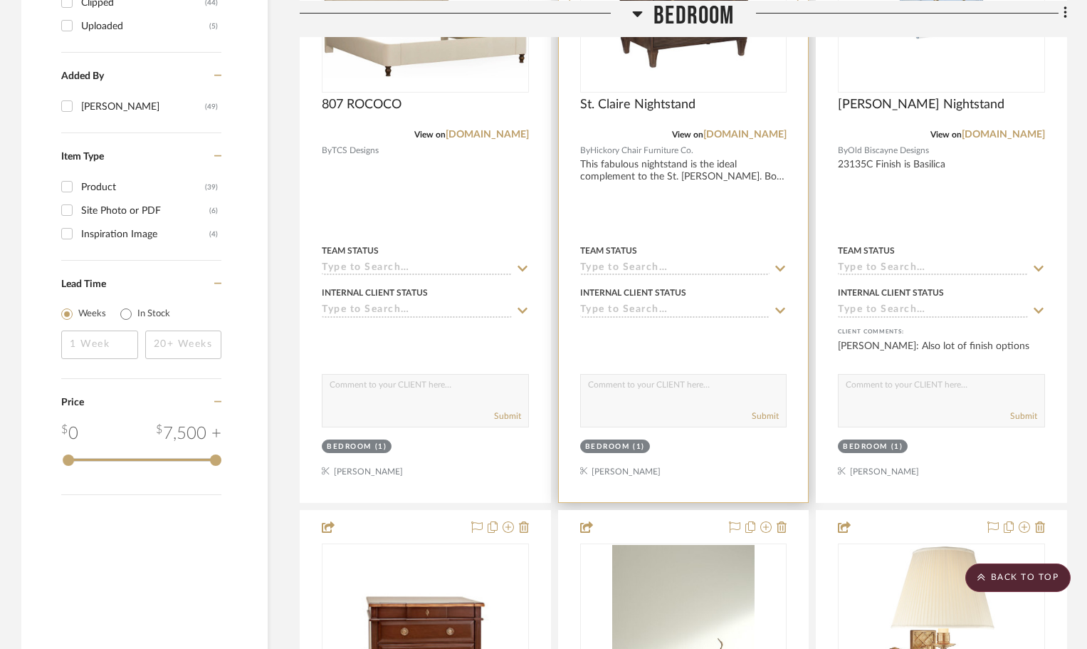
scroll to position [2065, 0]
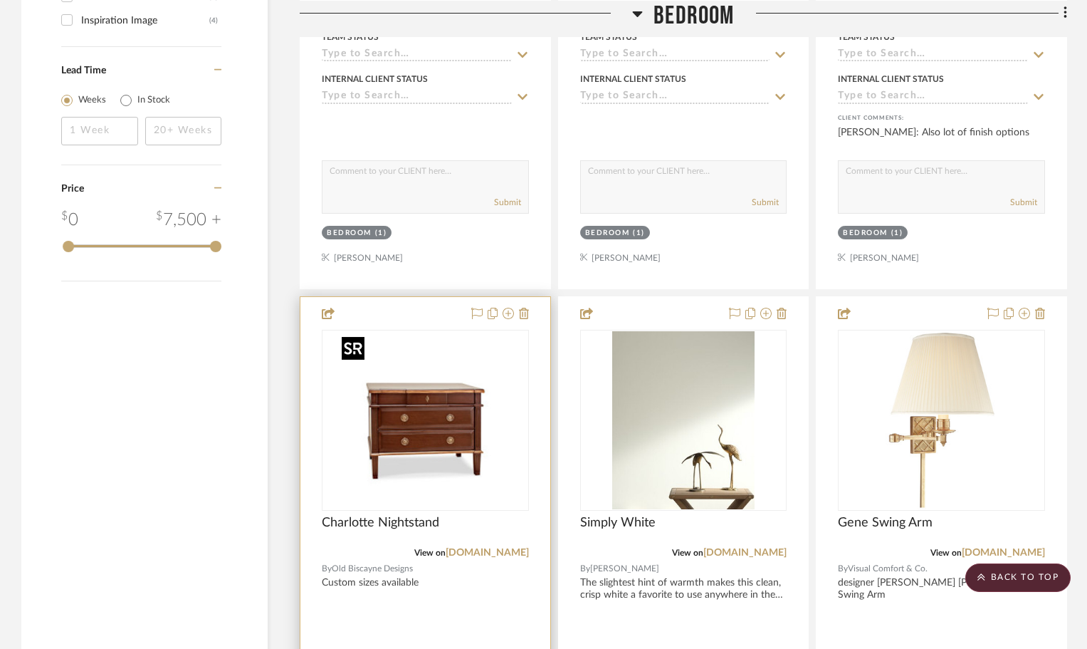
click at [414, 436] on img "0" at bounding box center [425, 420] width 178 height 178
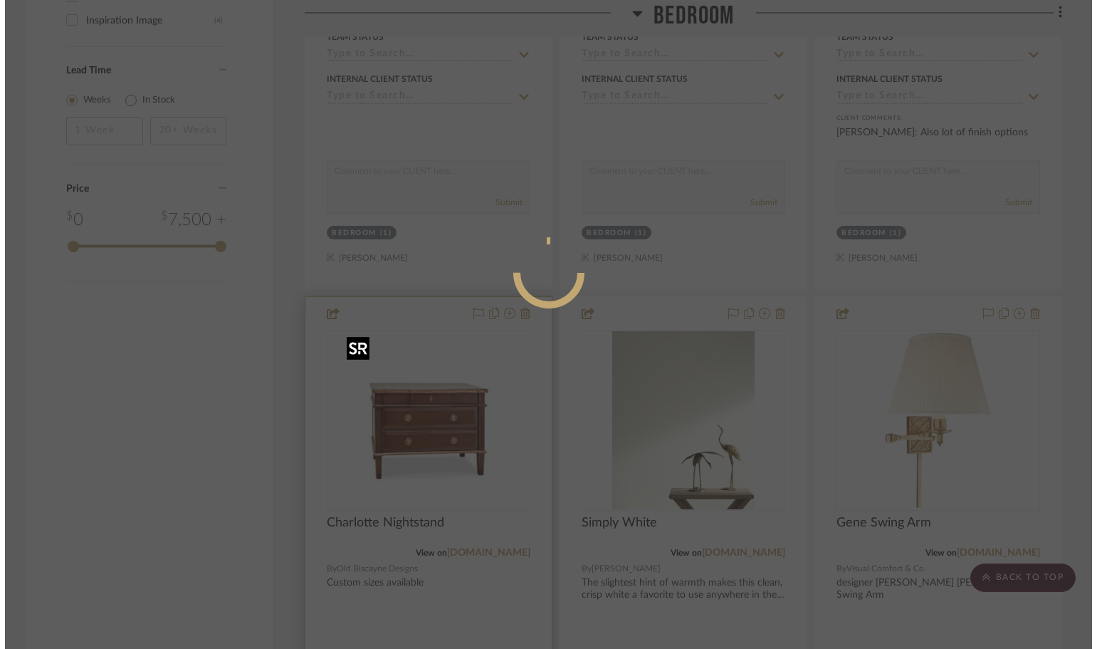
scroll to position [0, 0]
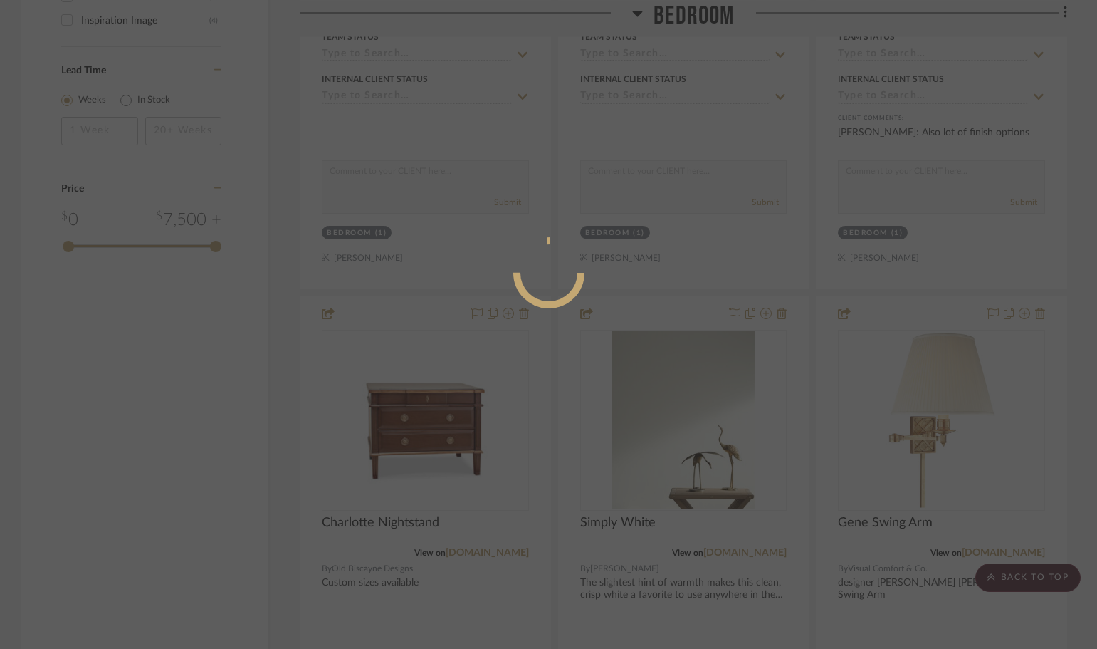
click at [517, 485] on mat-dialog-content at bounding box center [549, 329] width 214 height 613
click at [736, 382] on div at bounding box center [548, 324] width 1097 height 649
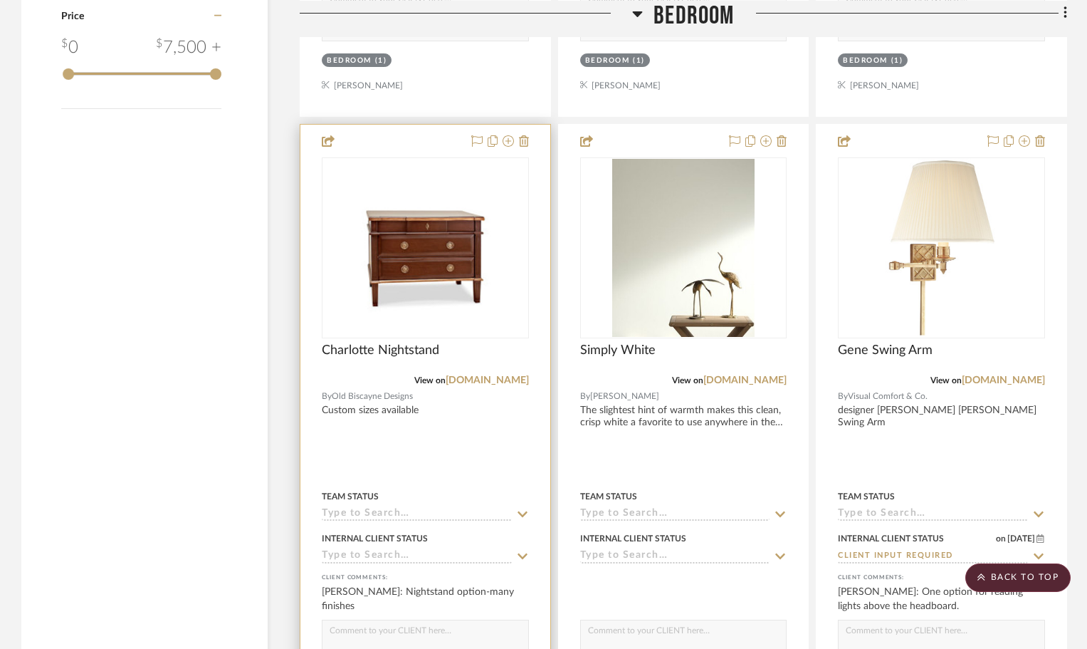
scroll to position [2278, 0]
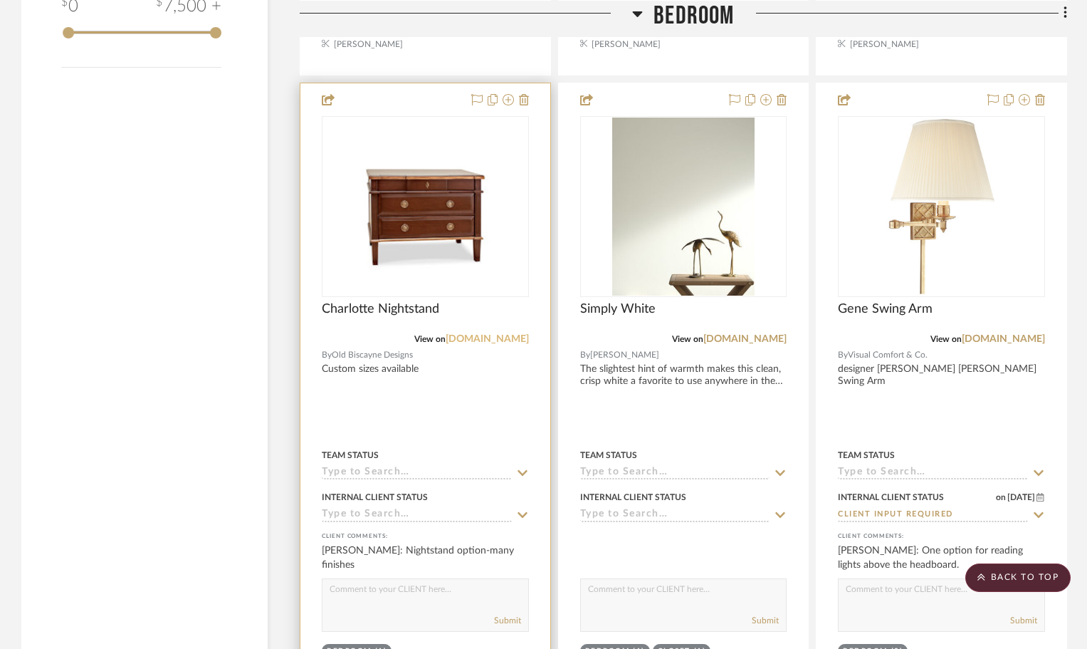
click at [459, 337] on link "[DOMAIN_NAME]" at bounding box center [487, 339] width 83 height 10
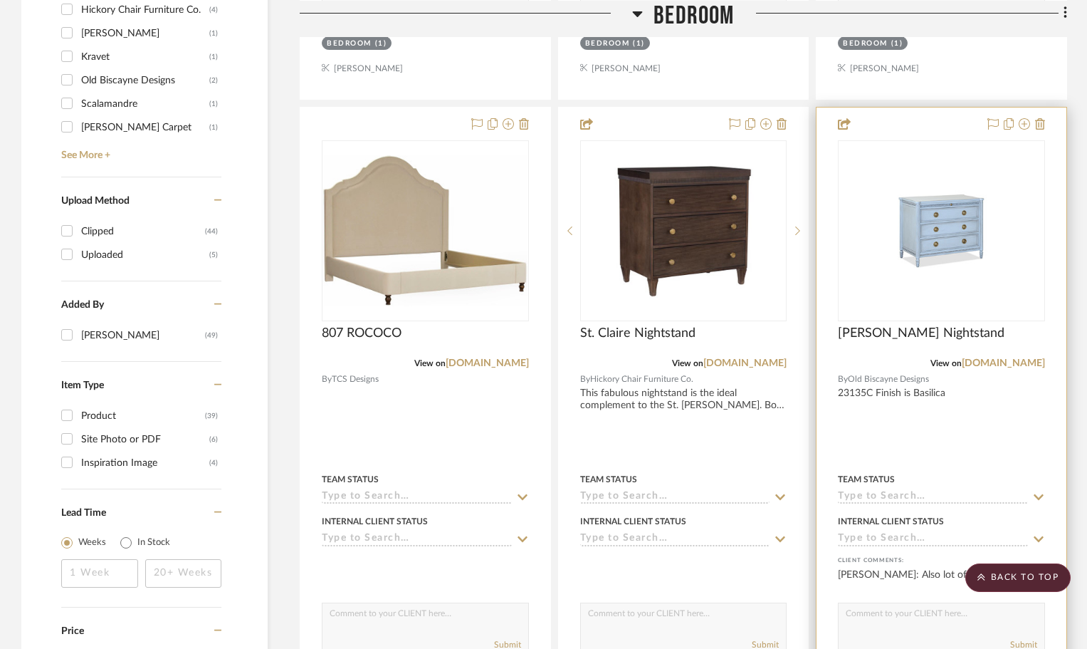
scroll to position [1566, 0]
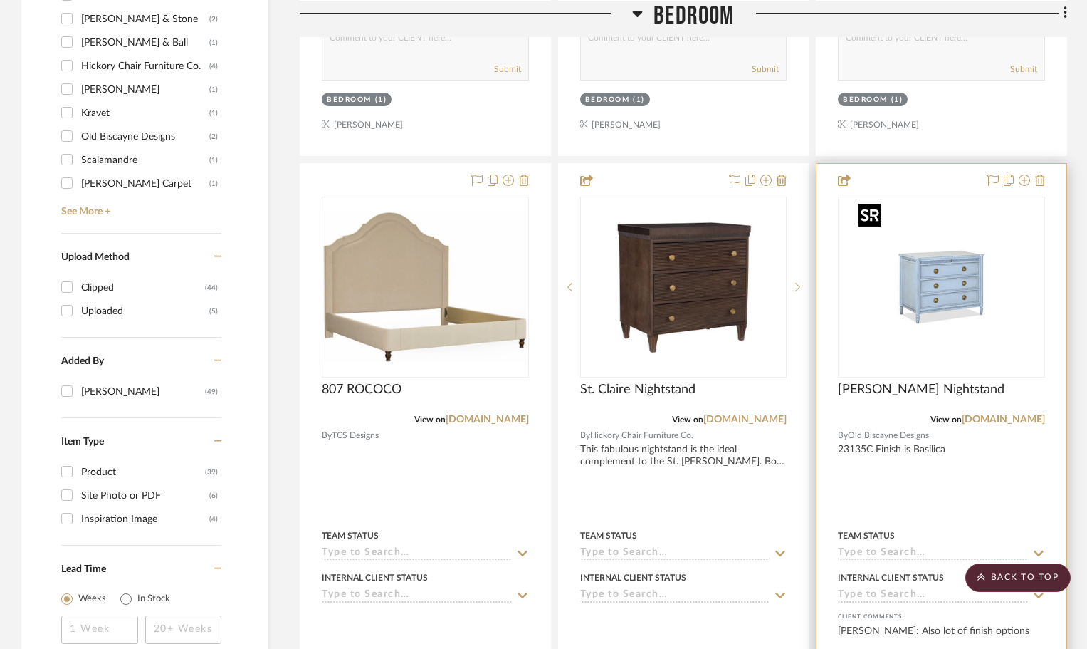
click at [893, 280] on img "0" at bounding box center [942, 287] width 178 height 178
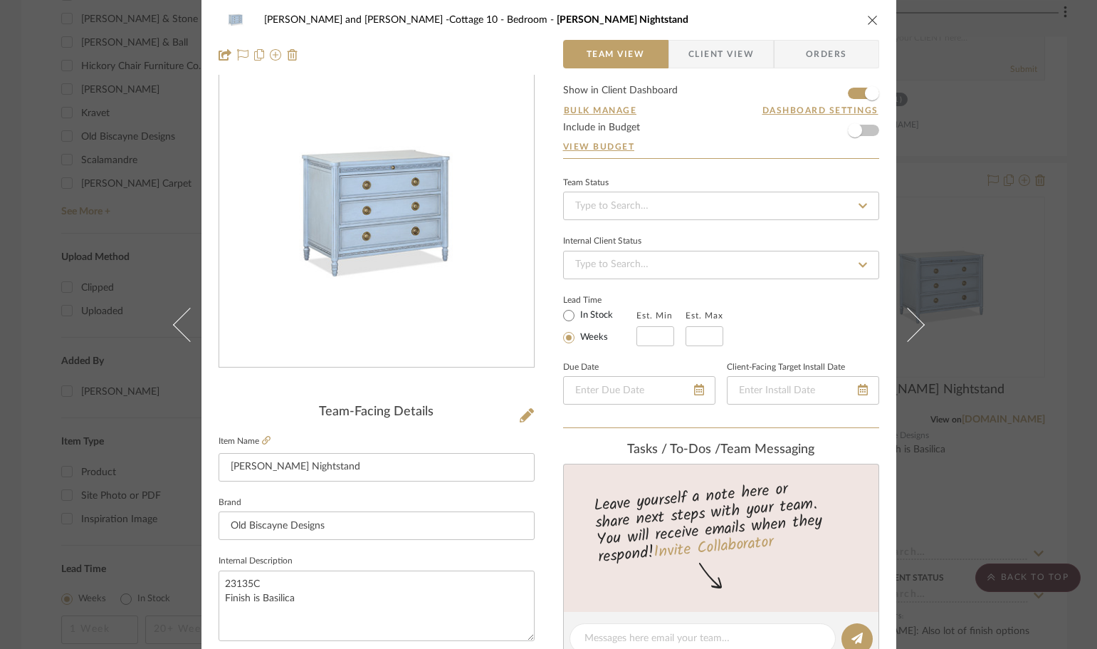
scroll to position [0, 0]
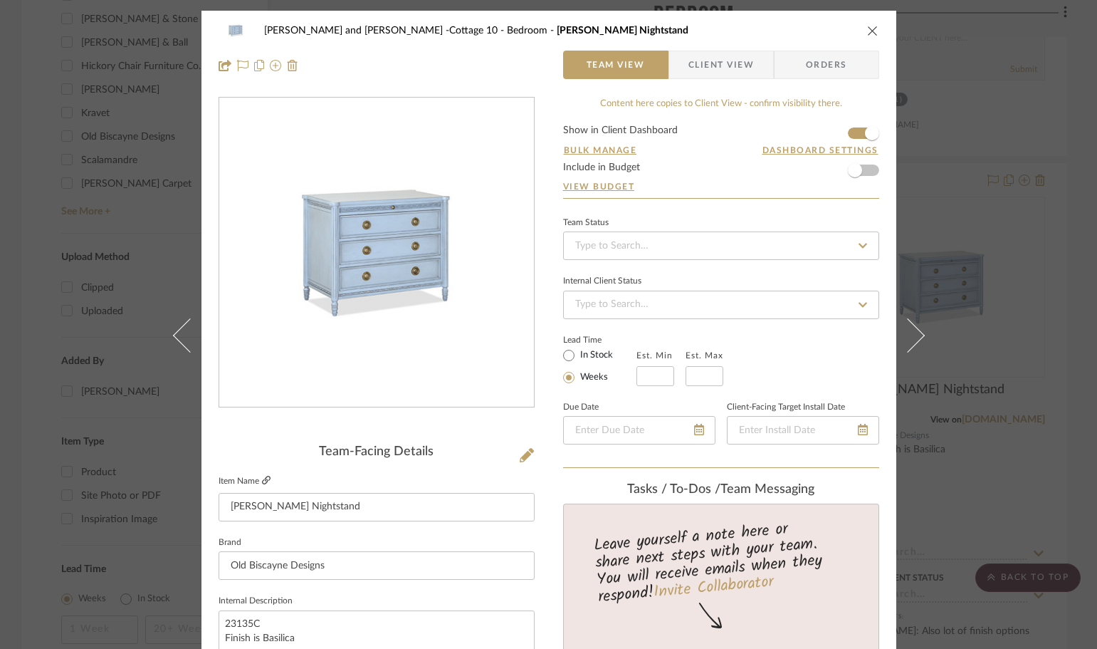
click at [264, 478] on icon at bounding box center [266, 480] width 9 height 9
click at [869, 31] on icon "close" at bounding box center [872, 30] width 11 height 11
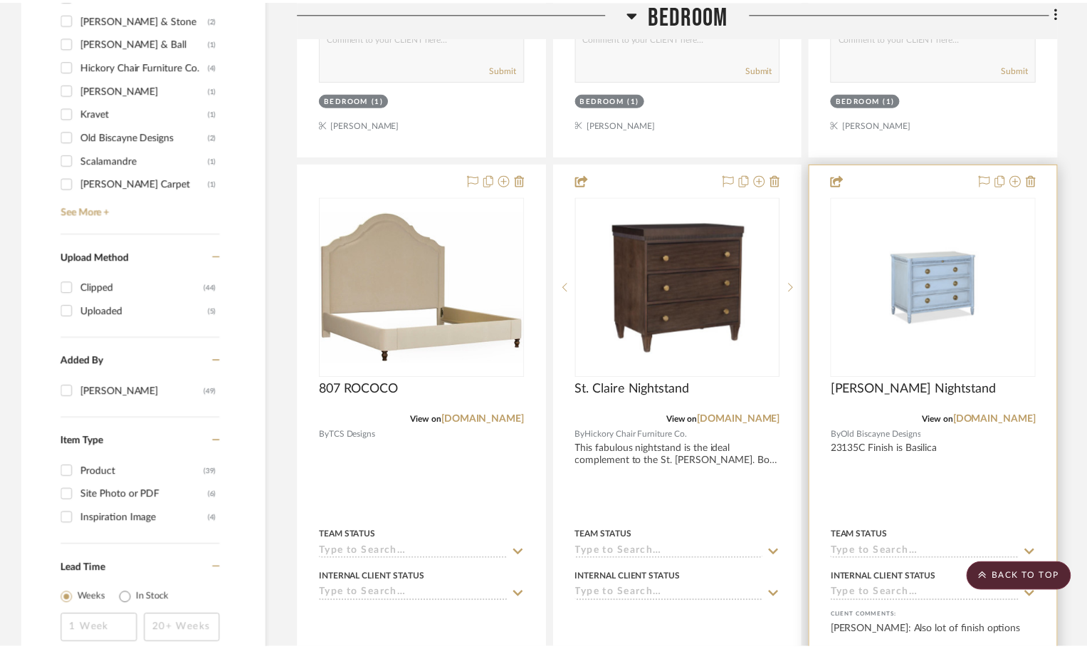
scroll to position [1566, 0]
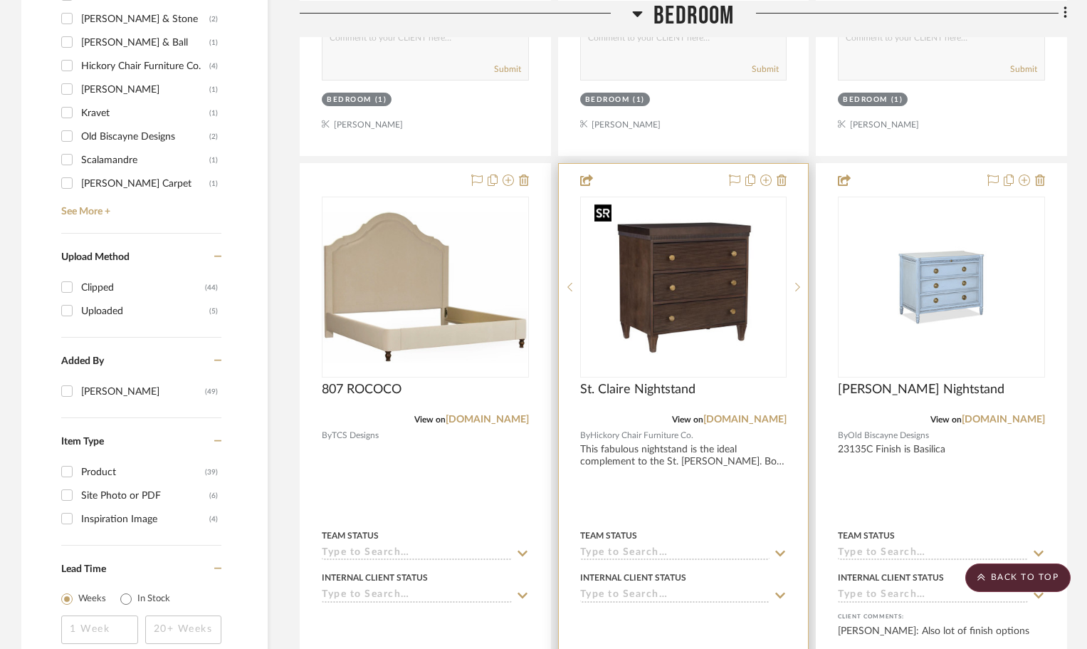
click at [693, 303] on img "0" at bounding box center [683, 287] width 189 height 178
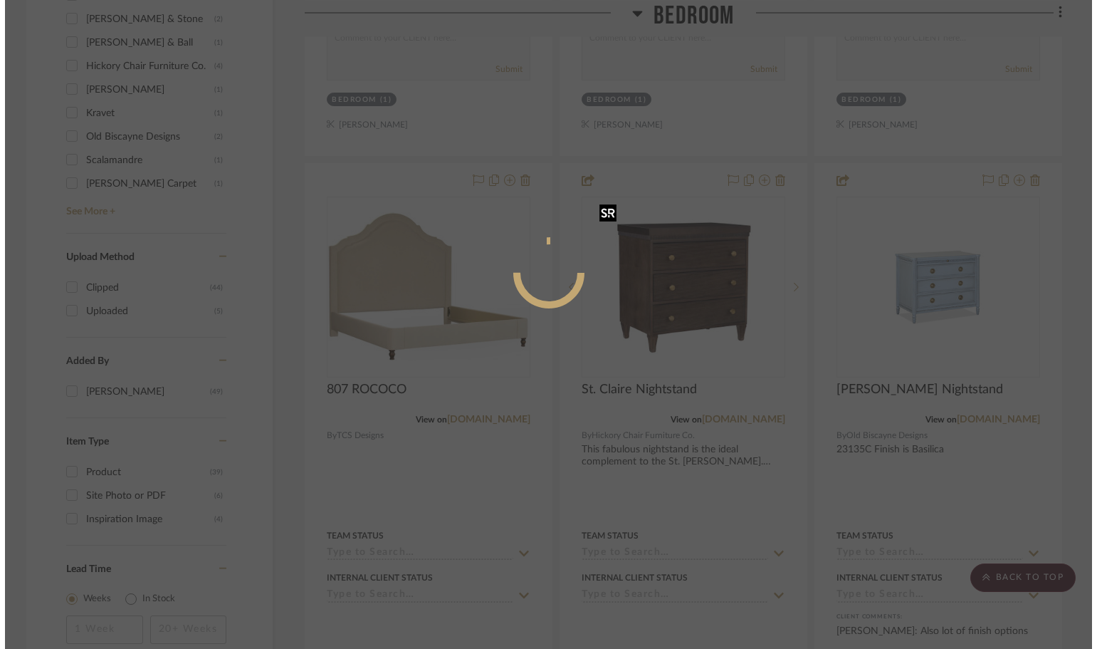
scroll to position [0, 0]
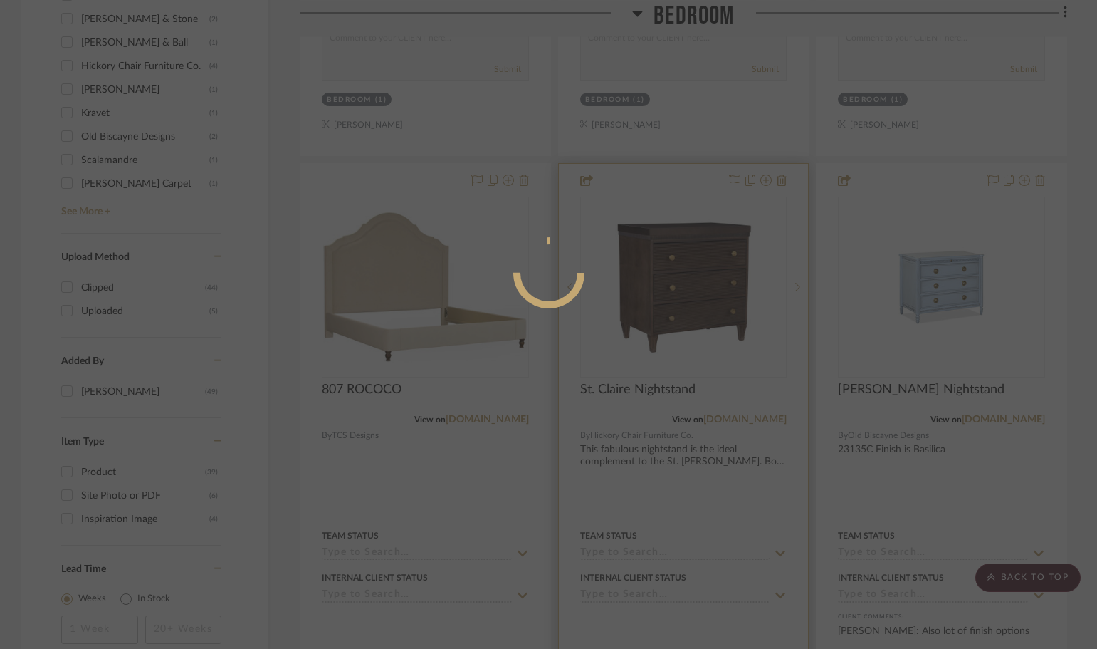
drag, startPoint x: 674, startPoint y: 455, endPoint x: 671, endPoint y: 444, distance: 11.6
click at [674, 455] on div at bounding box center [548, 324] width 1097 height 649
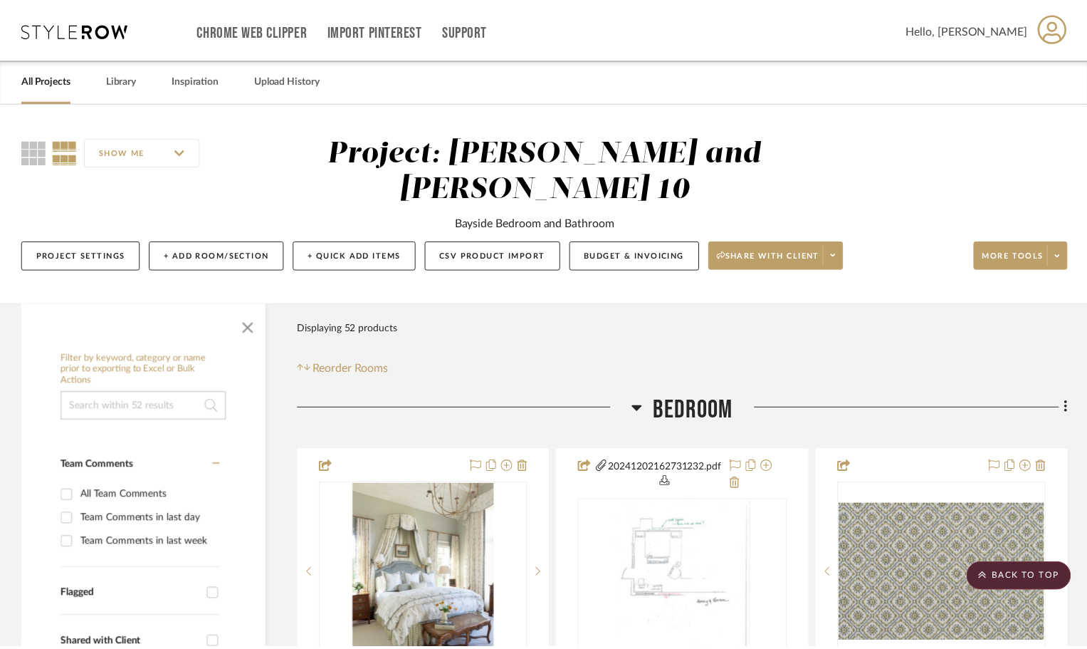
scroll to position [1566, 0]
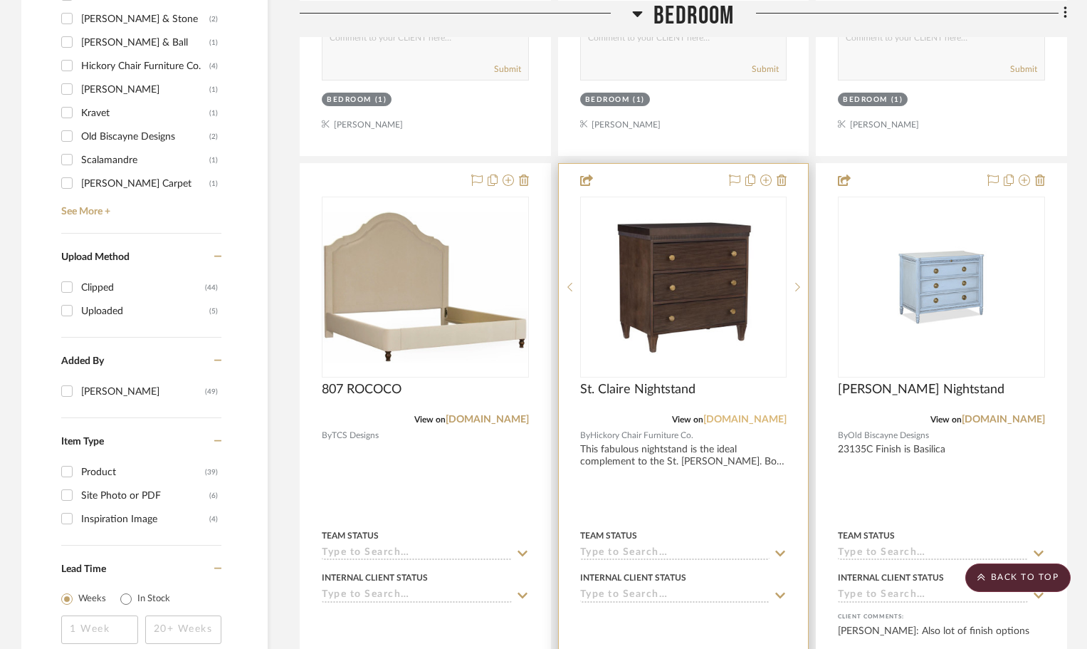
click at [744, 414] on link "[DOMAIN_NAME]" at bounding box center [744, 419] width 83 height 10
click at [783, 177] on icon at bounding box center [782, 179] width 10 height 11
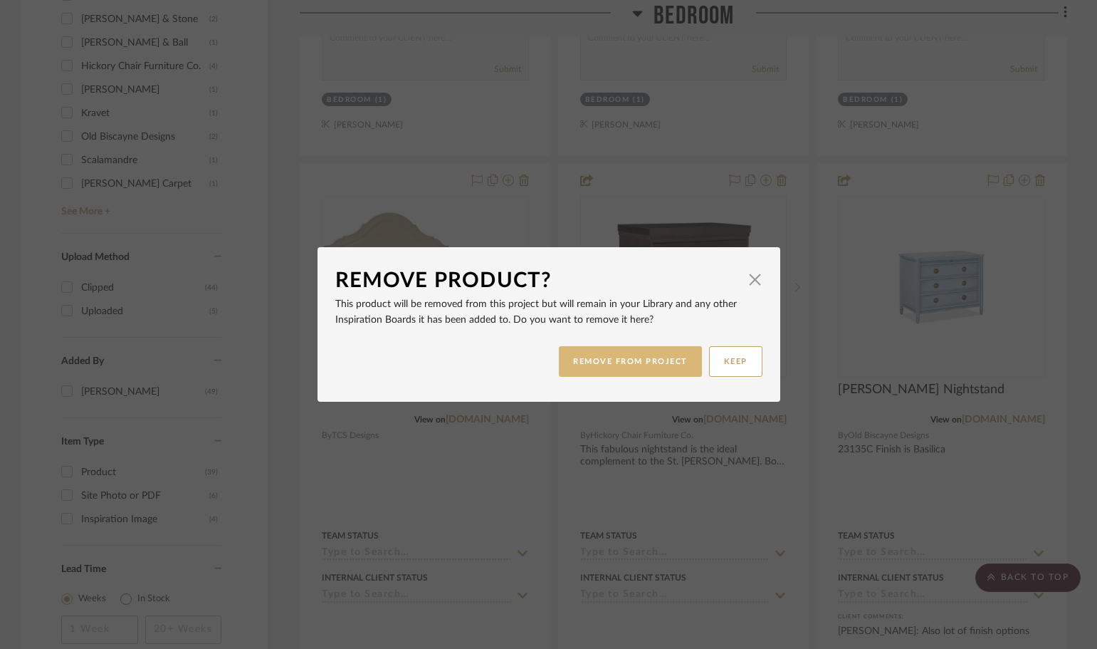
click at [573, 360] on button "REMOVE FROM PROJECT" at bounding box center [630, 361] width 143 height 31
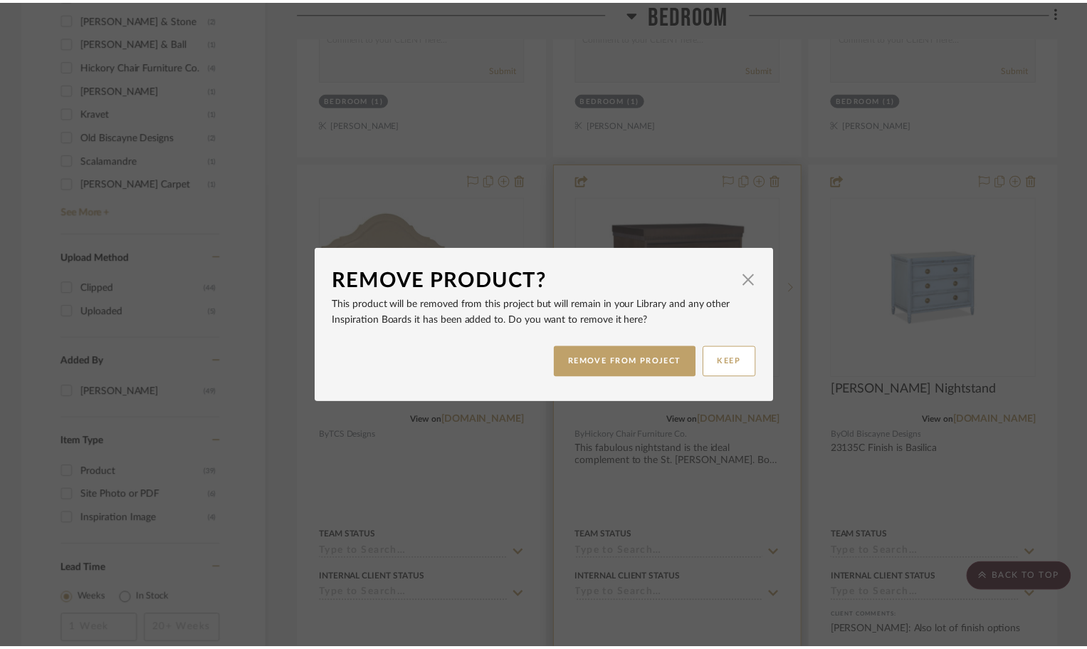
scroll to position [1566, 0]
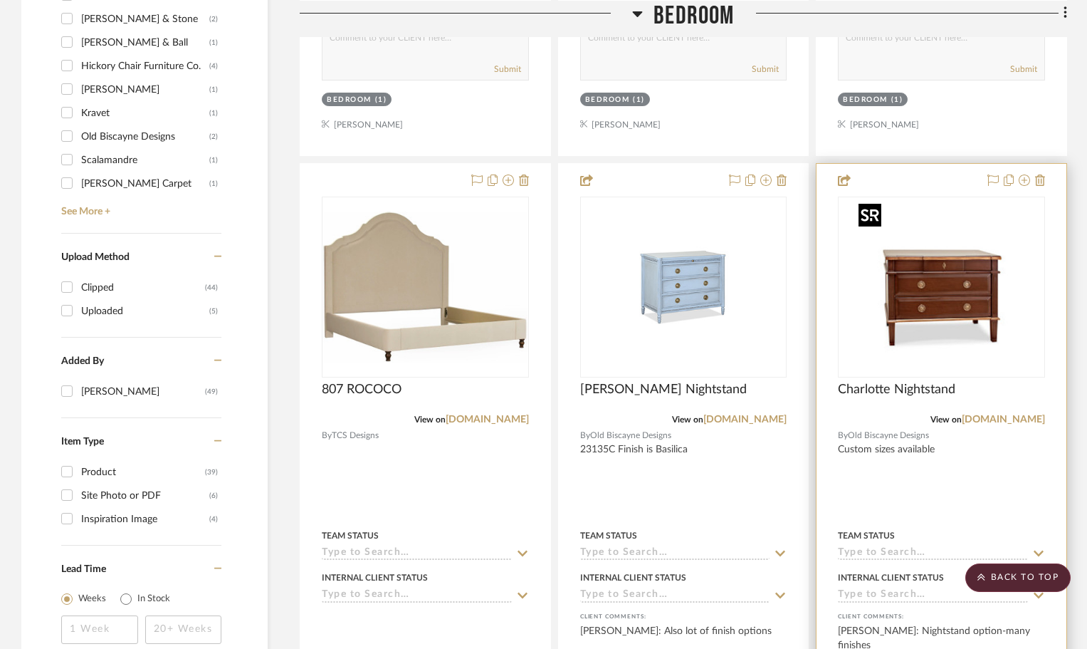
click at [936, 288] on img "0" at bounding box center [942, 287] width 178 height 178
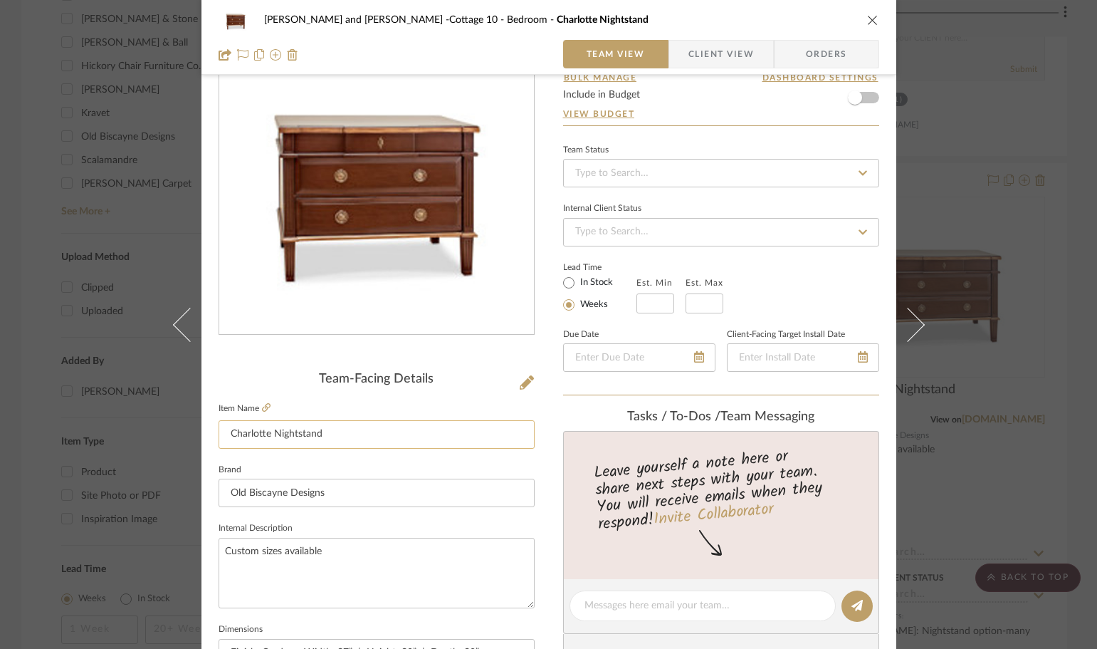
scroll to position [71, 0]
click at [1054, 206] on div "[PERSON_NAME] and [PERSON_NAME] -Cottage 10 Bedroom Charlotte Nightstand Team V…" at bounding box center [548, 324] width 1097 height 649
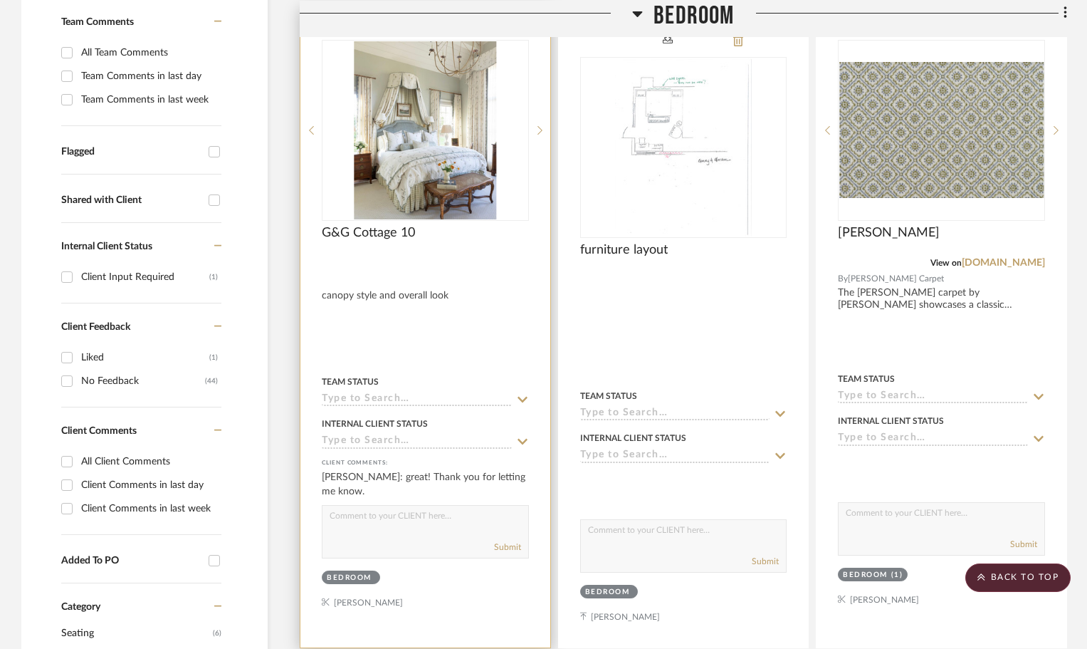
scroll to position [285, 0]
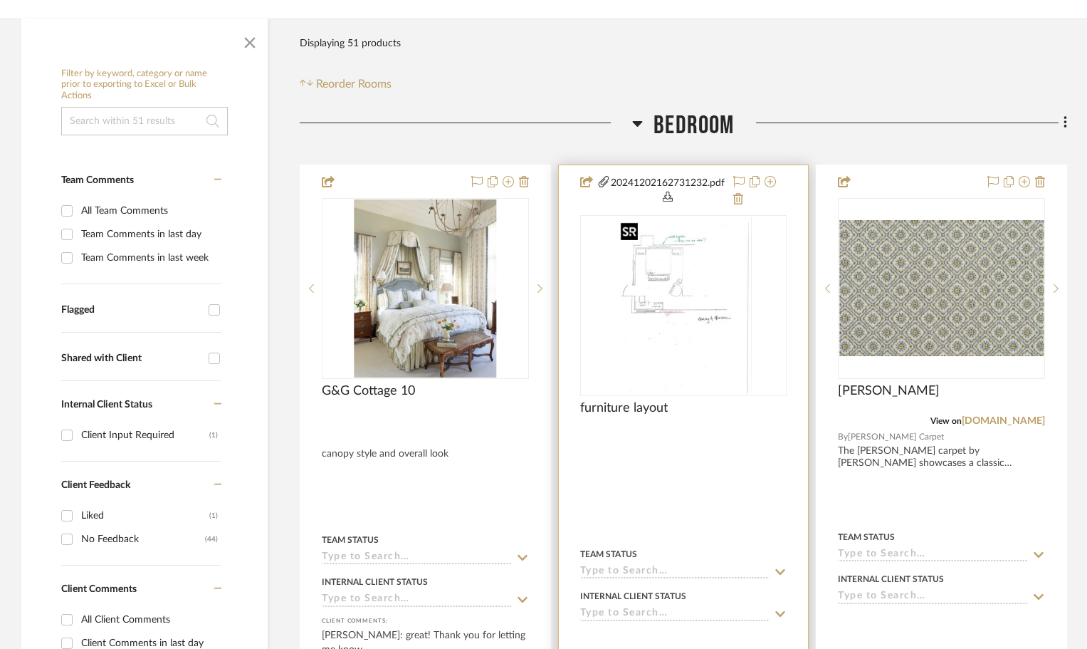
click at [660, 275] on img "0" at bounding box center [683, 305] width 137 height 178
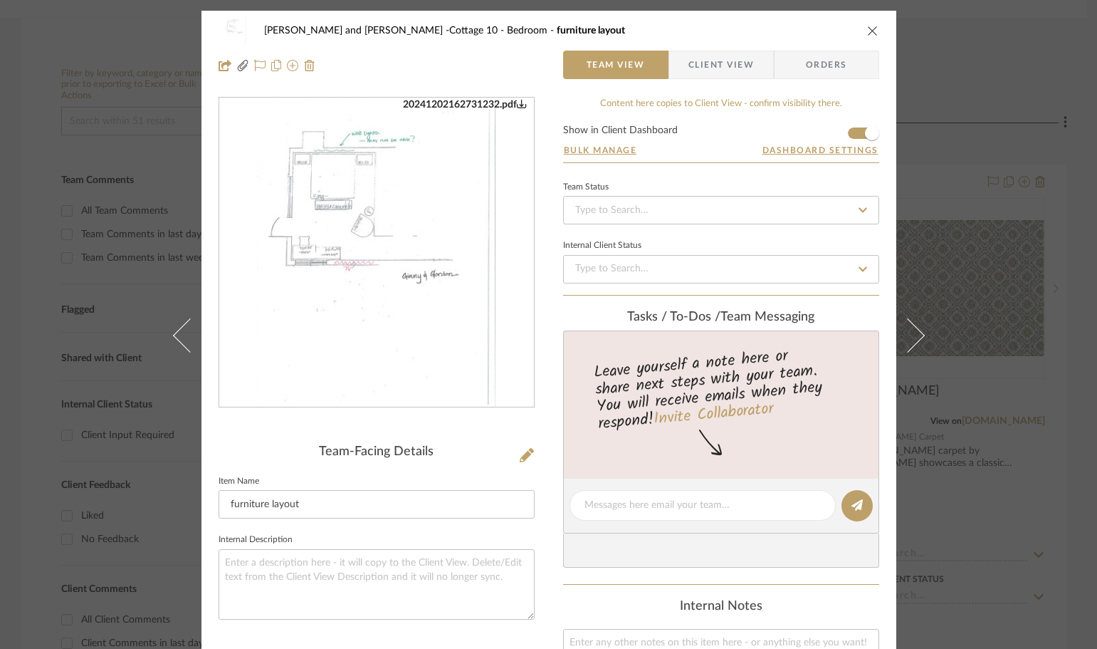
click at [392, 234] on img "0" at bounding box center [376, 252] width 239 height 309
click at [867, 27] on icon "close" at bounding box center [872, 30] width 11 height 11
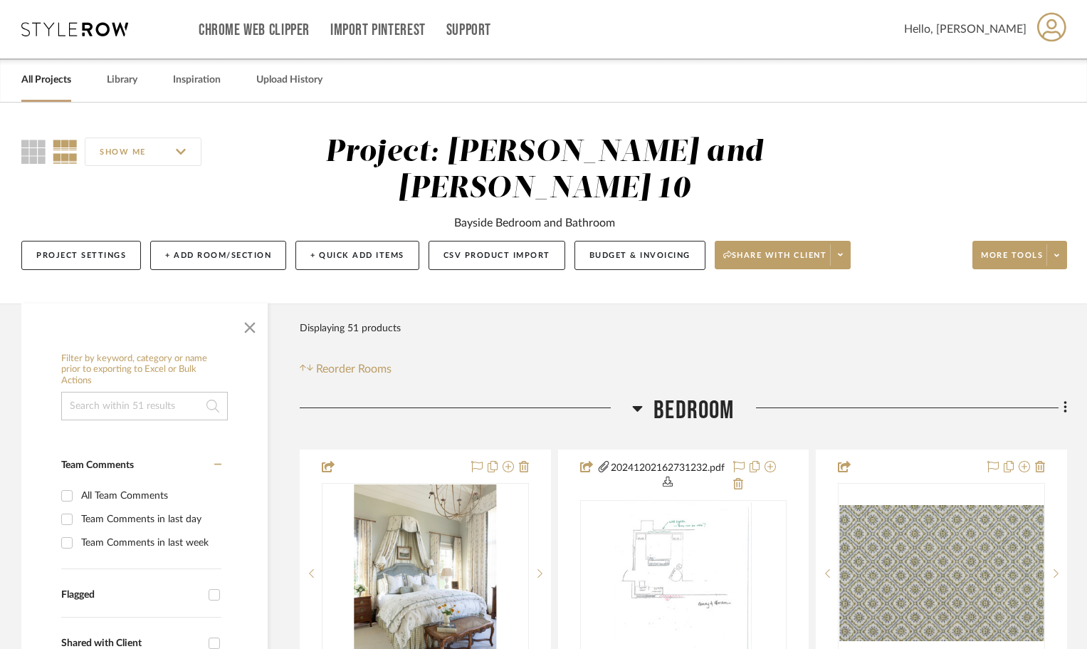
click at [44, 80] on link "All Projects" at bounding box center [46, 79] width 50 height 19
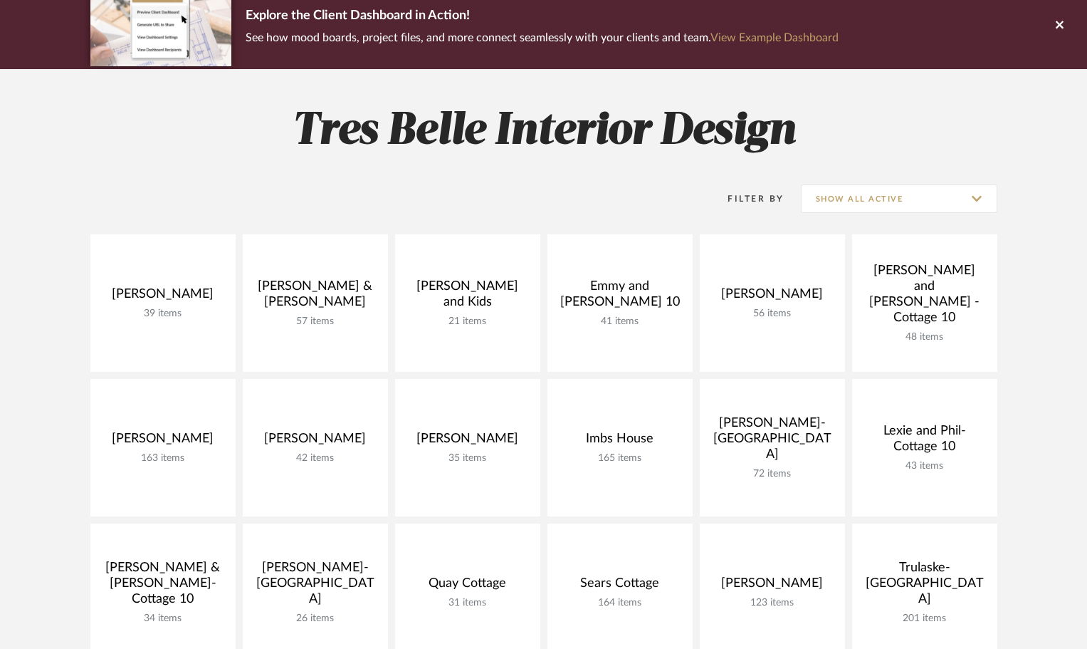
scroll to position [142, 0]
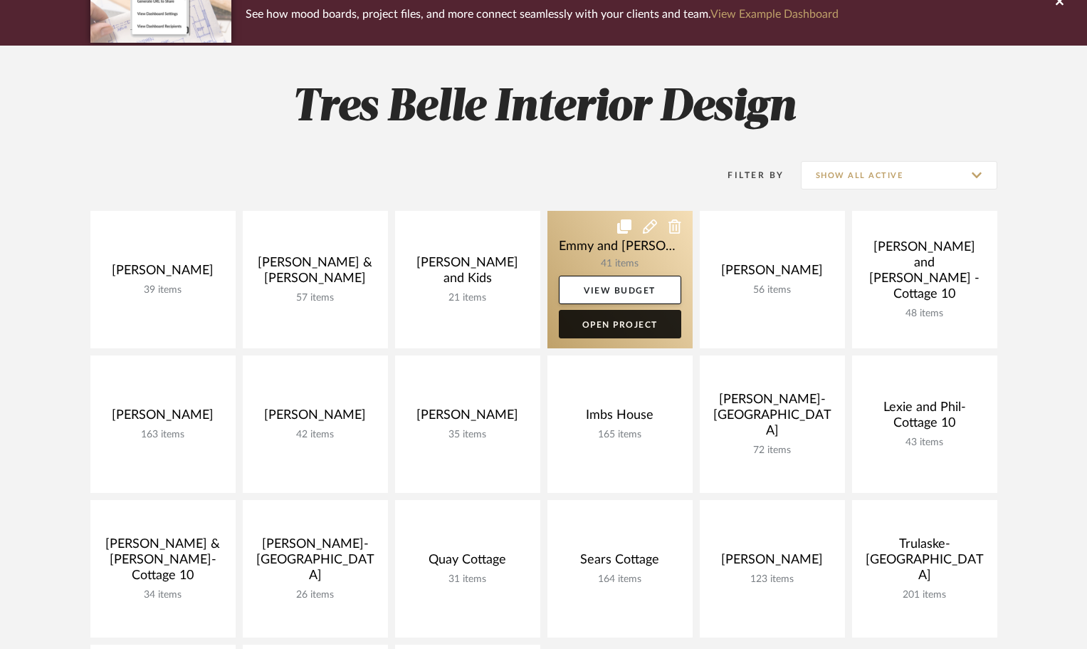
click at [622, 328] on link "Open Project" at bounding box center [620, 324] width 122 height 28
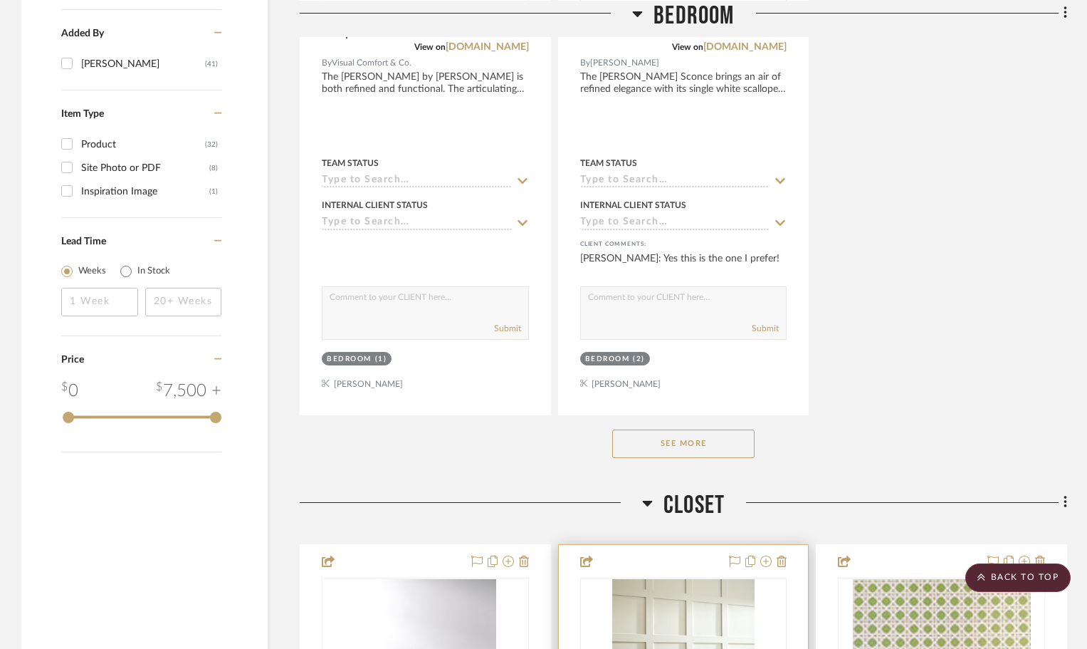
scroll to position [2136, 0]
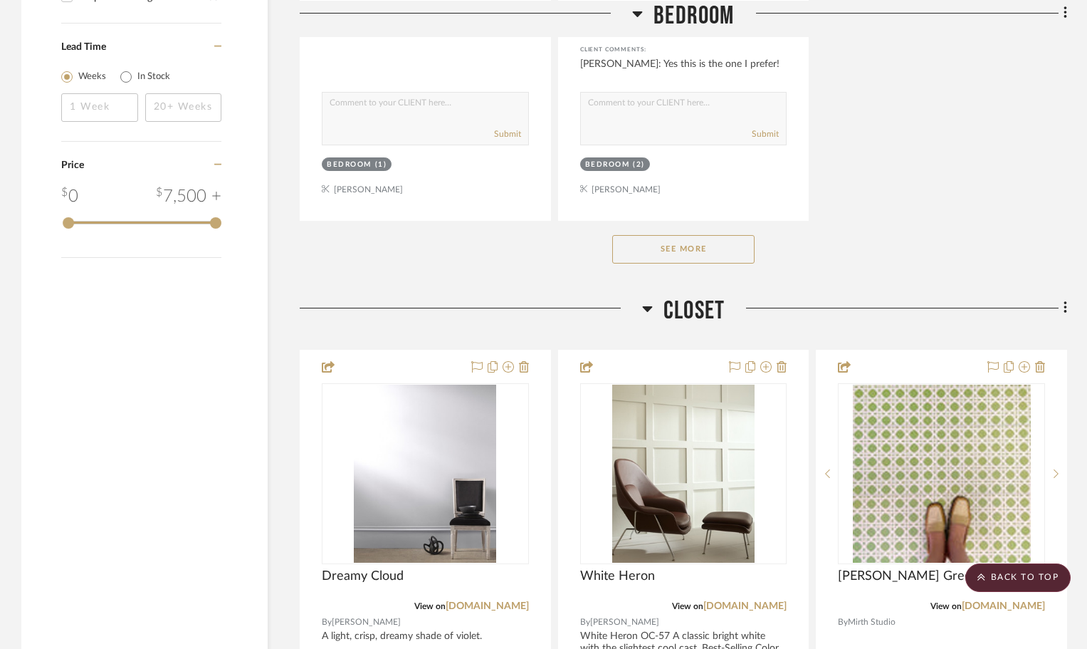
click at [683, 250] on button "See More" at bounding box center [683, 249] width 142 height 28
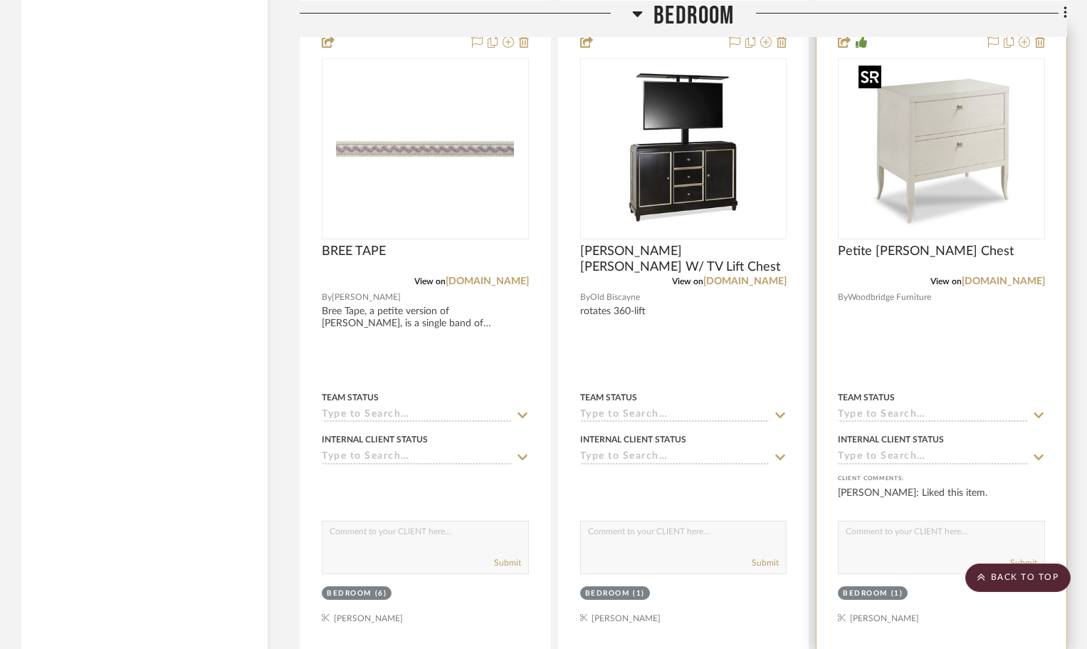
scroll to position [4130, 0]
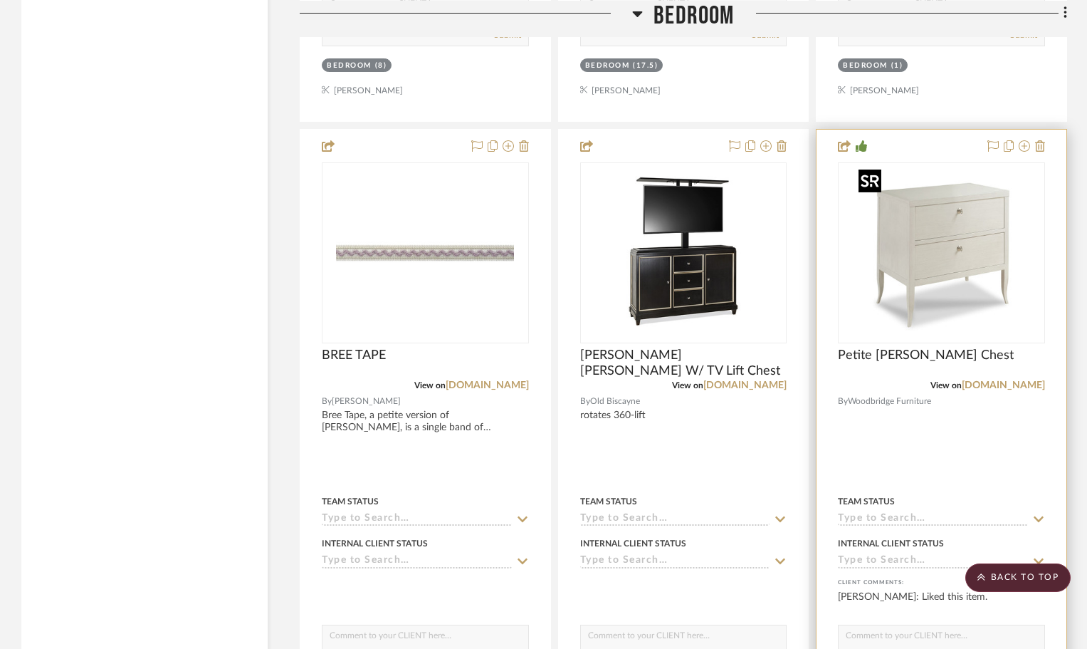
click at [949, 243] on img "0" at bounding box center [942, 253] width 178 height 178
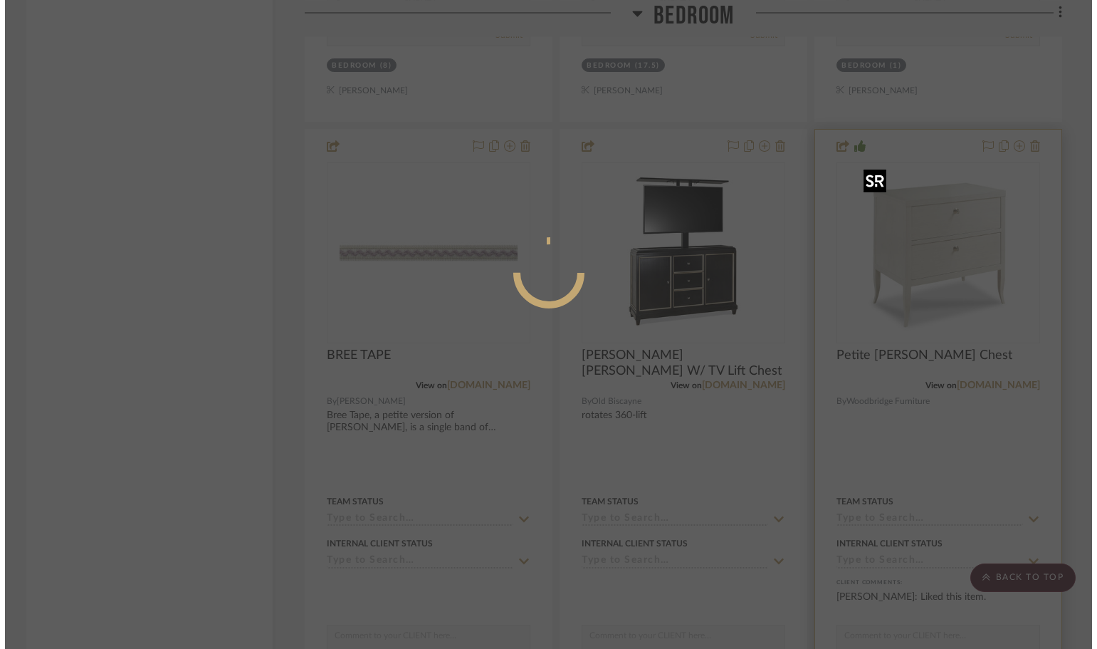
scroll to position [0, 0]
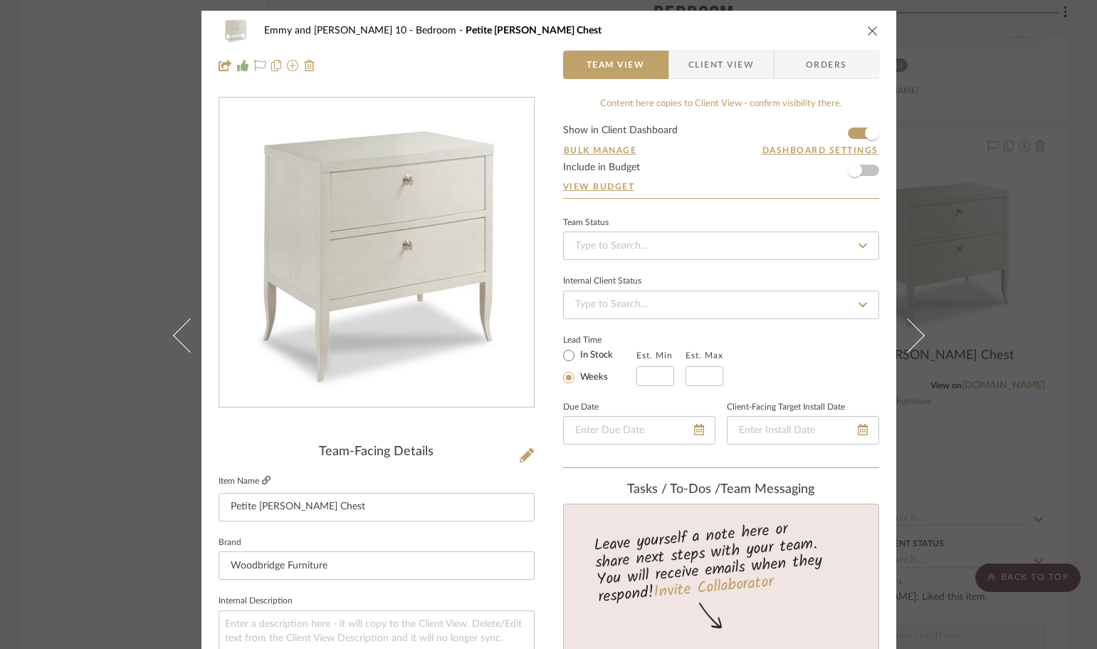
click at [262, 481] on icon at bounding box center [266, 480] width 9 height 9
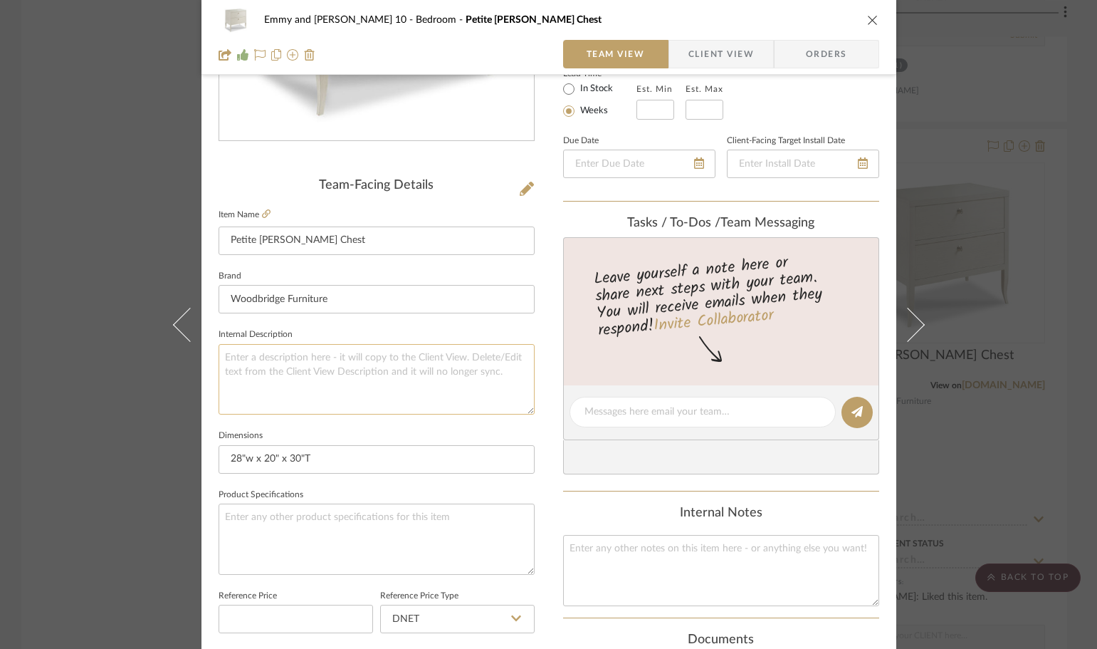
scroll to position [285, 0]
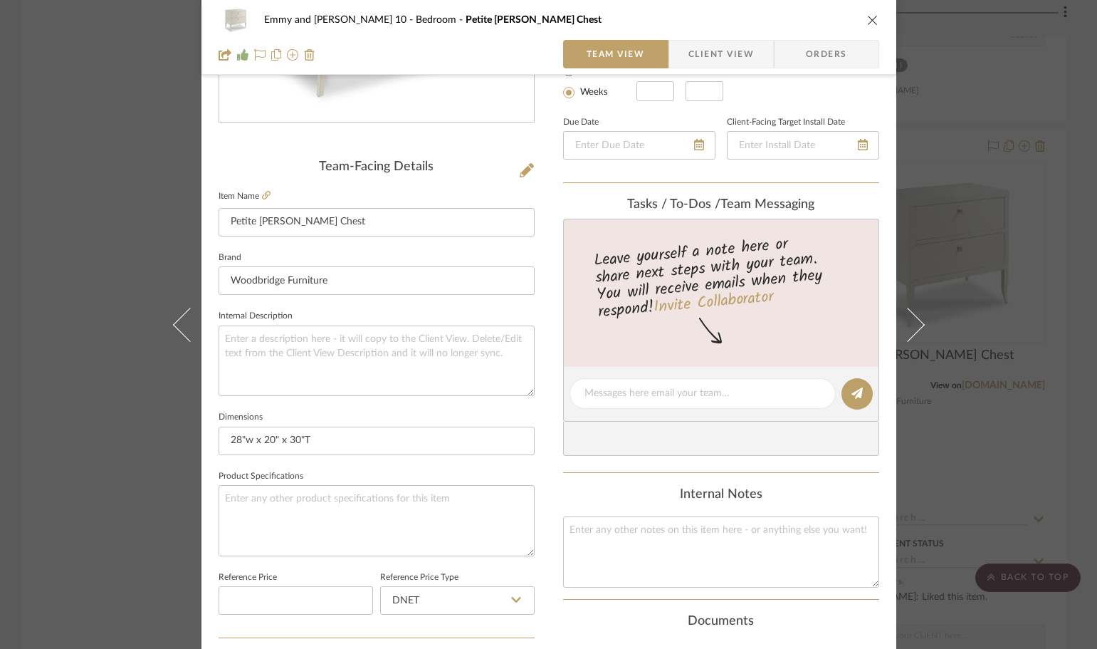
click at [266, 194] on fieldset "Item Name Petite [PERSON_NAME] Chest" at bounding box center [377, 212] width 316 height 50
click at [263, 194] on icon at bounding box center [266, 195] width 9 height 9
click at [867, 23] on icon "close" at bounding box center [872, 19] width 11 height 11
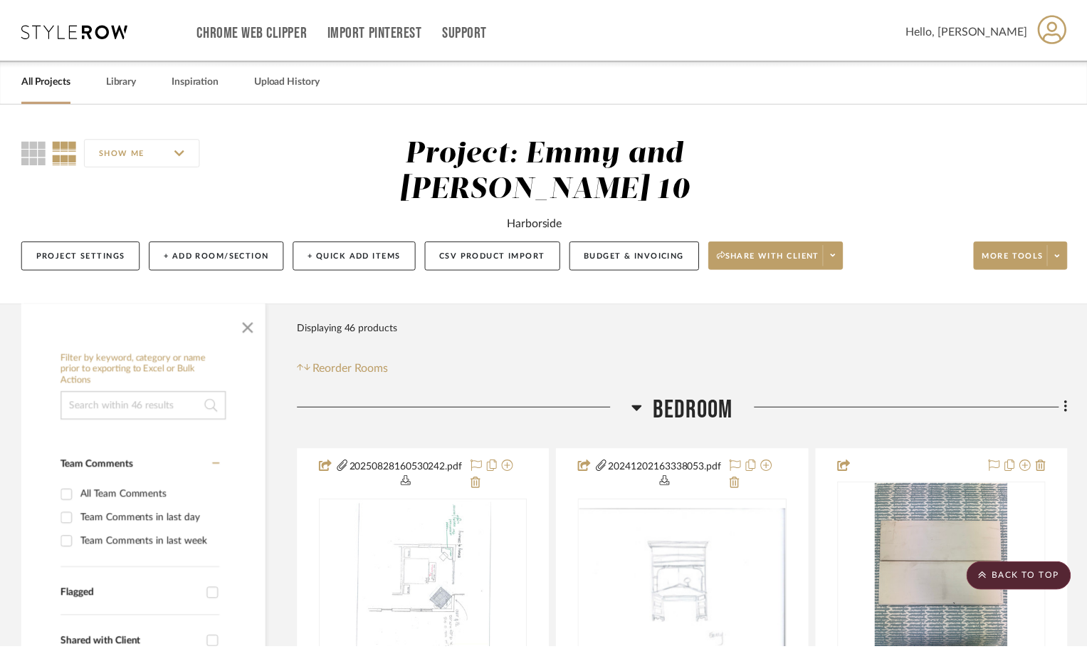
scroll to position [4130, 0]
